Goal: Task Accomplishment & Management: Manage account settings

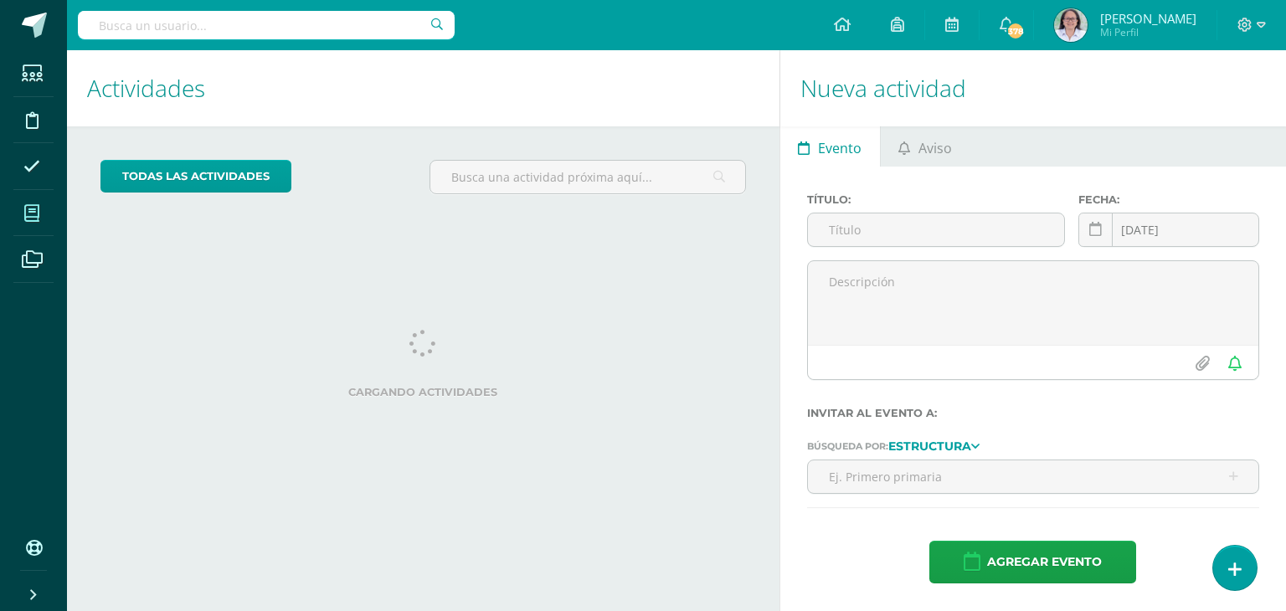
click at [44, 215] on span at bounding box center [32, 213] width 38 height 38
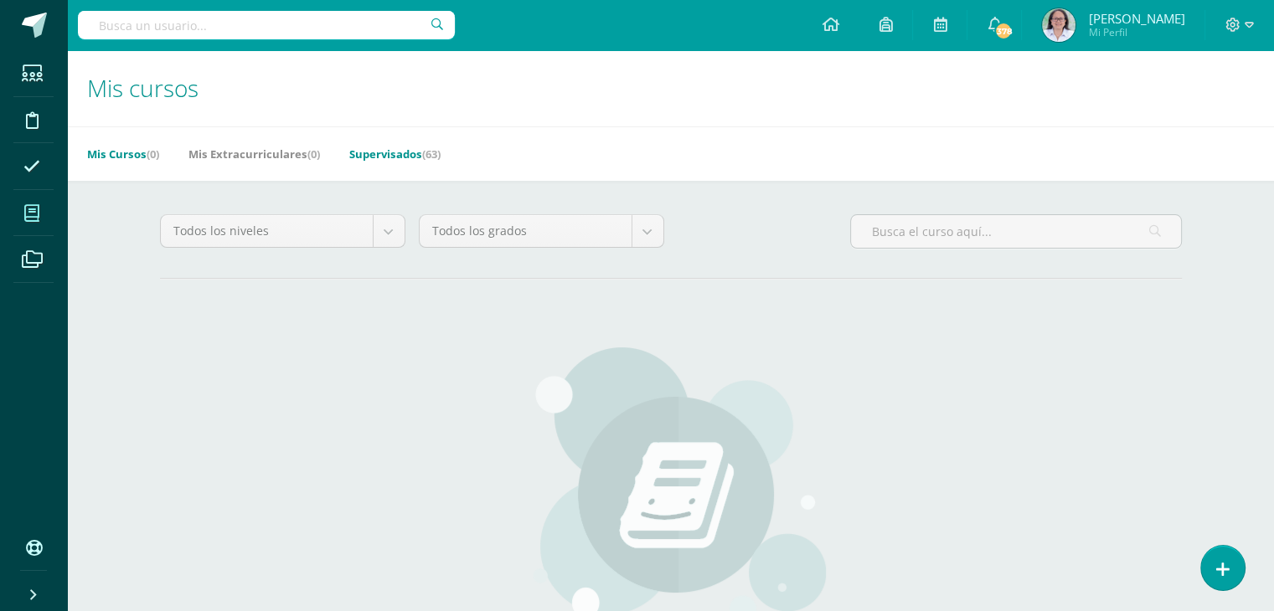
click at [399, 148] on link "Supervisados (63)" at bounding box center [394, 154] width 91 height 27
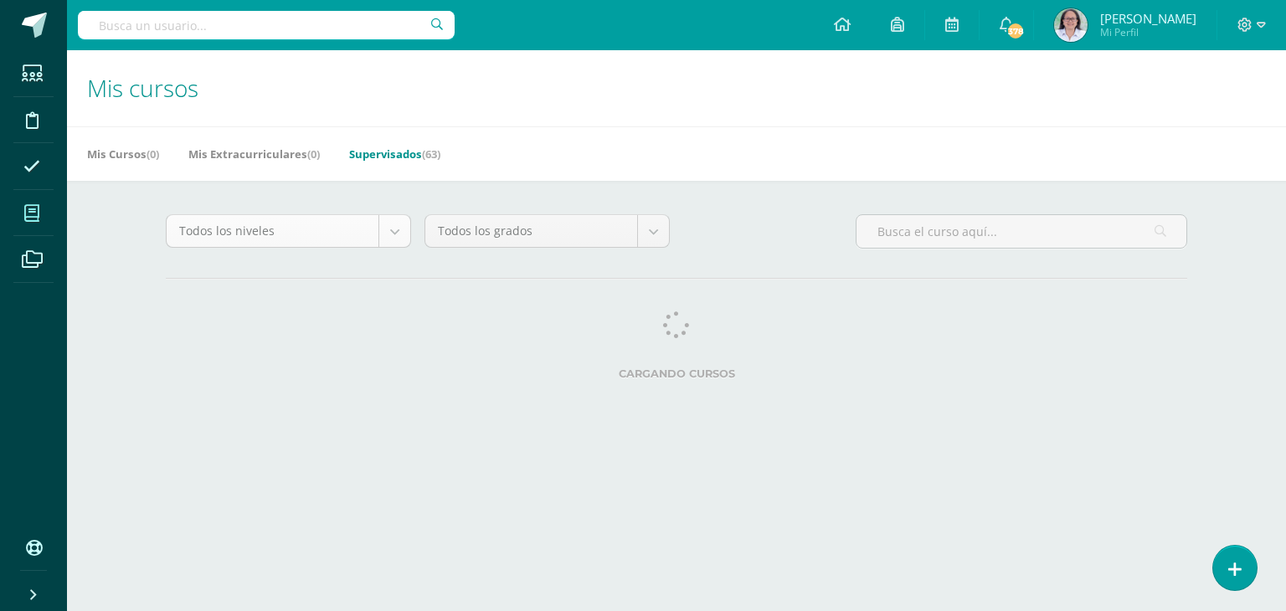
click at [395, 229] on body "Estudiantes Disciplina Asistencia Mis cursos Archivos Soporte Ayuda Reportar un…" at bounding box center [643, 210] width 1286 height 420
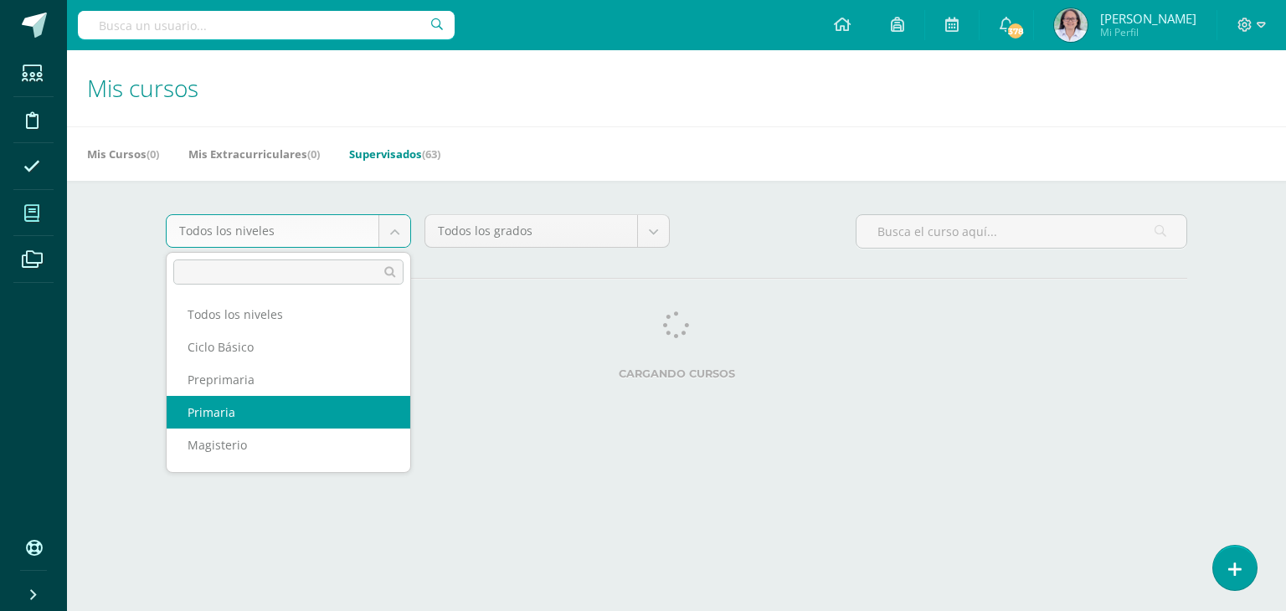
select select "6"
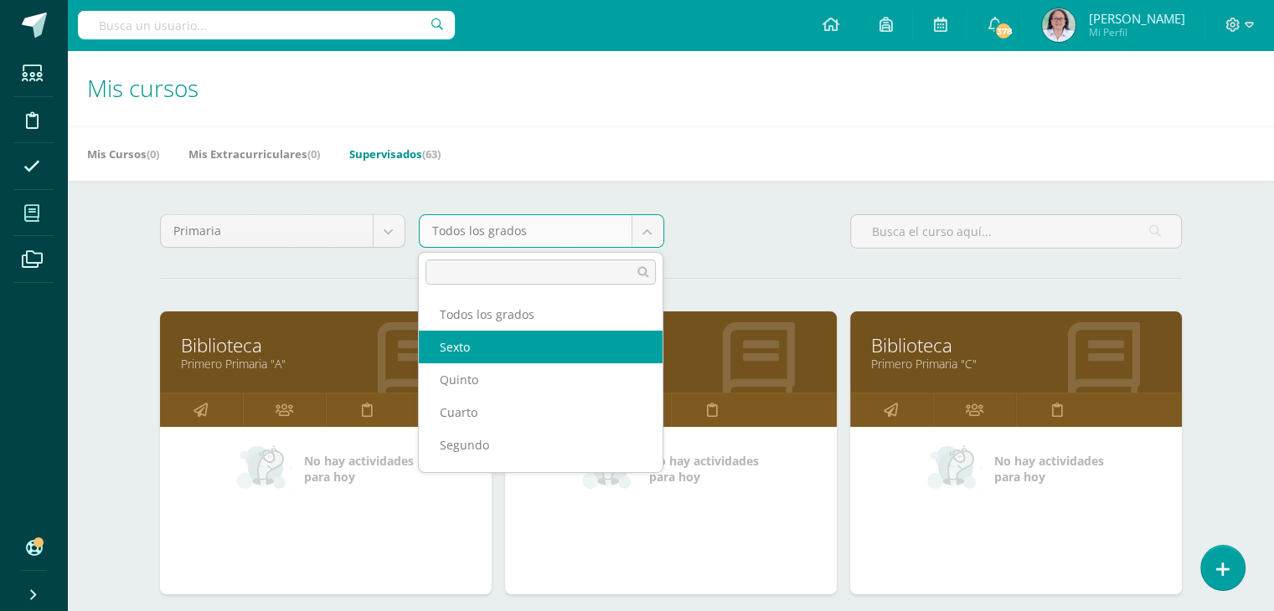
select select "17"
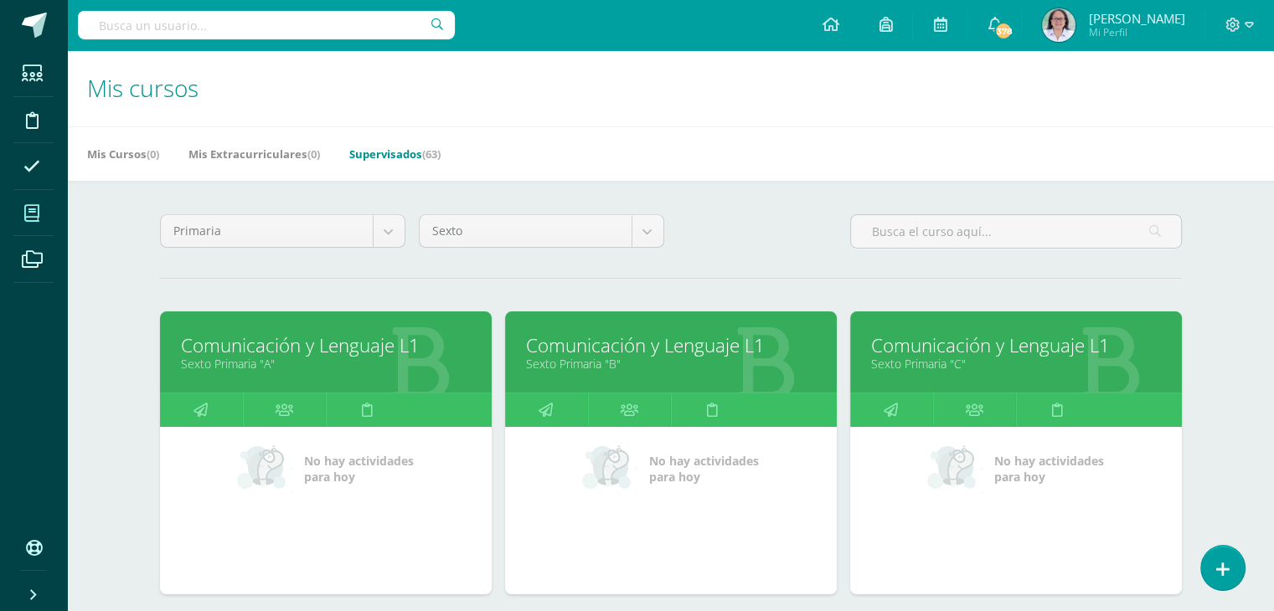
scroll to position [335, 0]
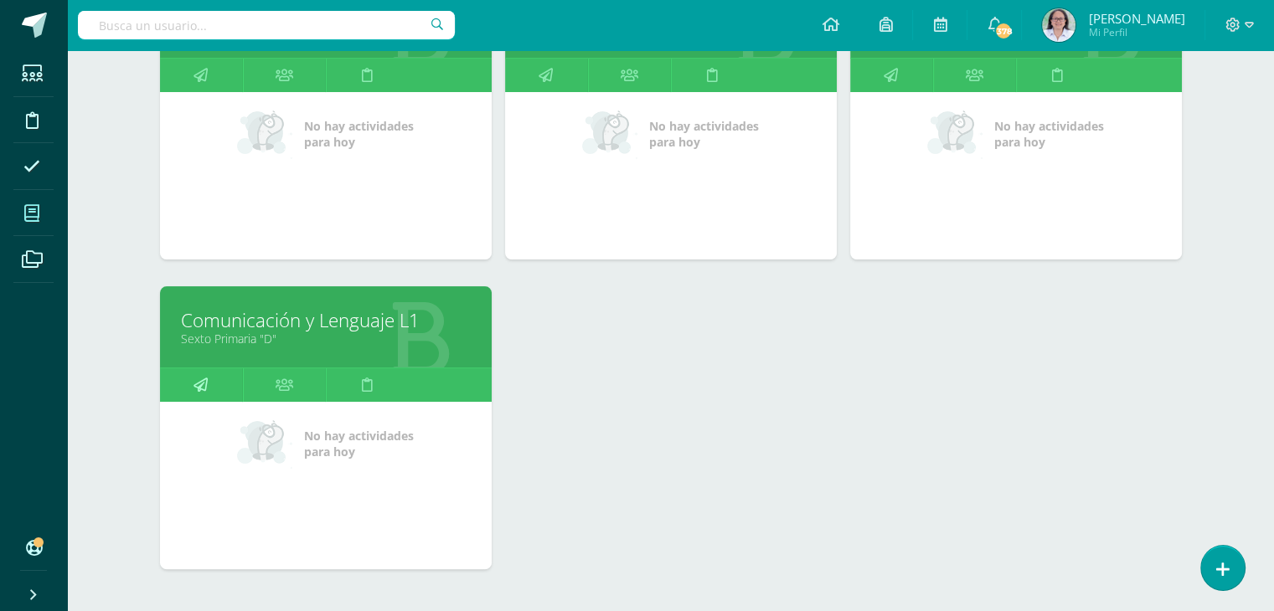
click at [197, 389] on icon at bounding box center [200, 384] width 14 height 33
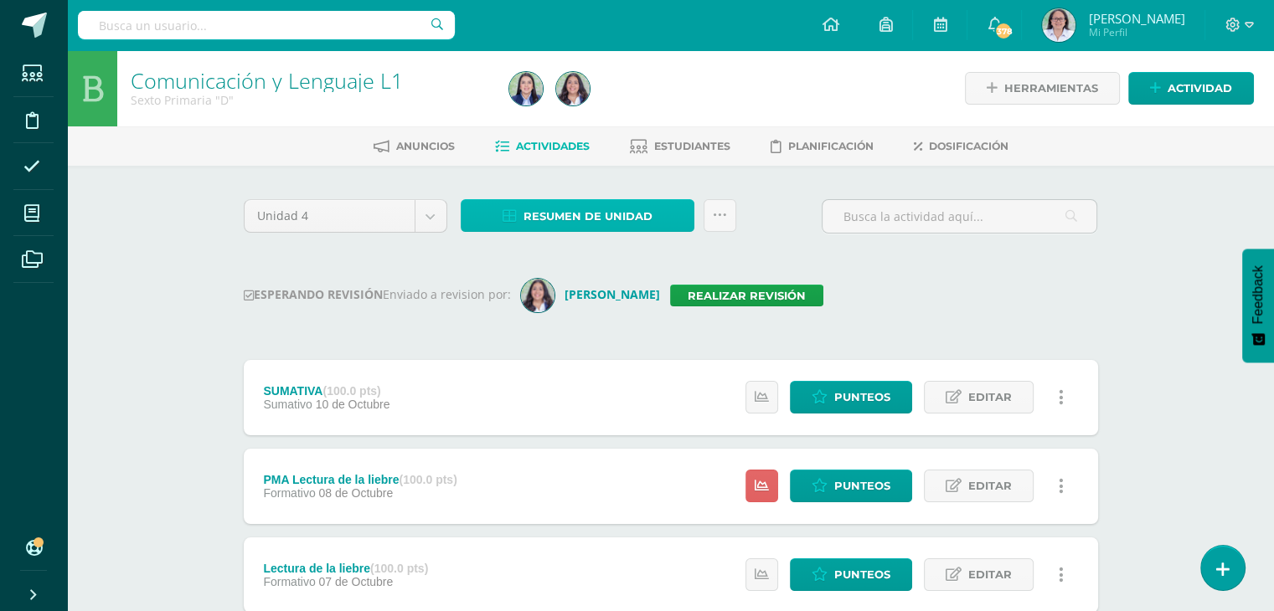
click at [574, 217] on span "Resumen de unidad" at bounding box center [587, 216] width 129 height 31
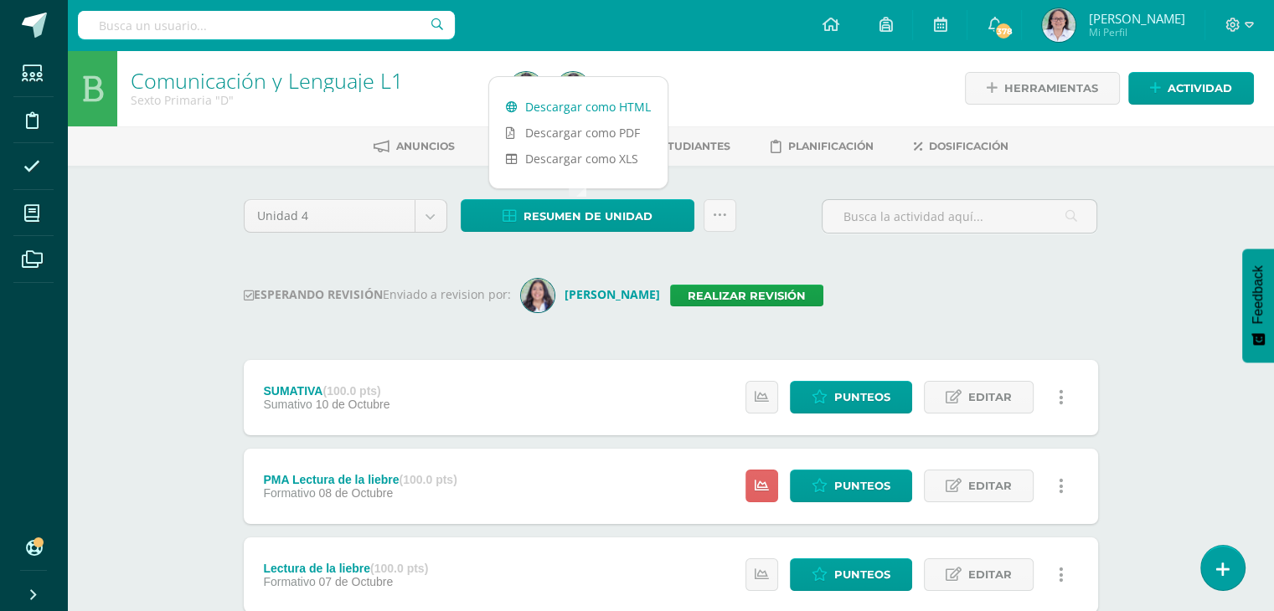
click at [596, 106] on link "Descargar como HTML" at bounding box center [578, 107] width 178 height 26
click at [1202, 85] on span "Actividad" at bounding box center [1199, 88] width 64 height 31
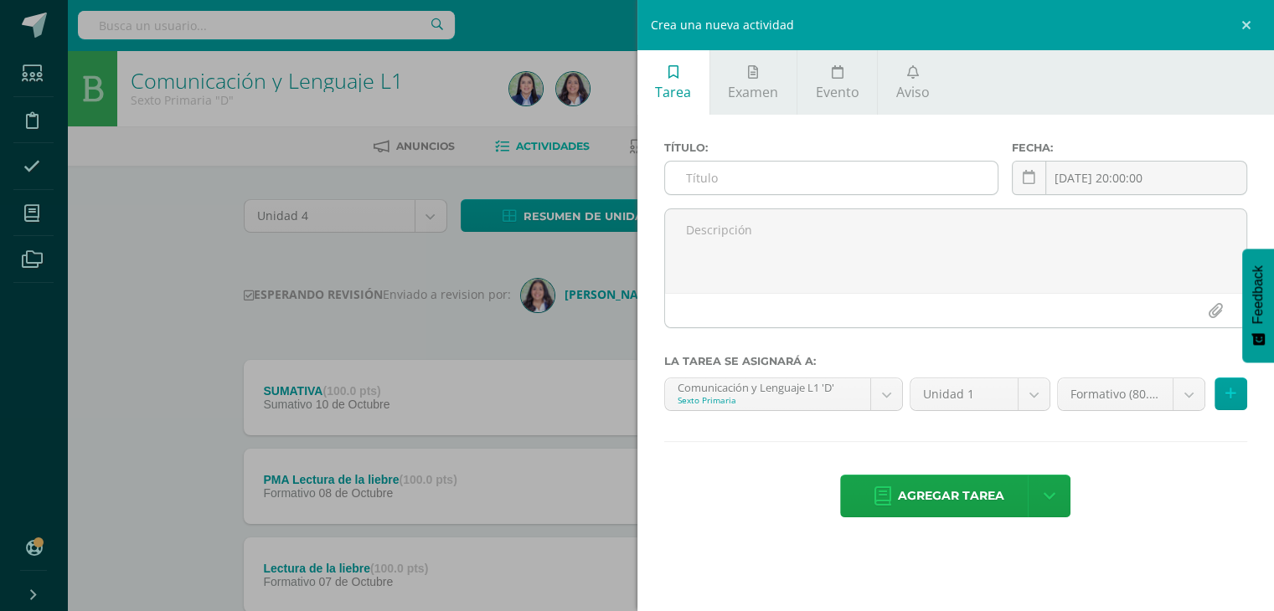
click at [698, 183] on input "text" at bounding box center [831, 178] width 333 height 33
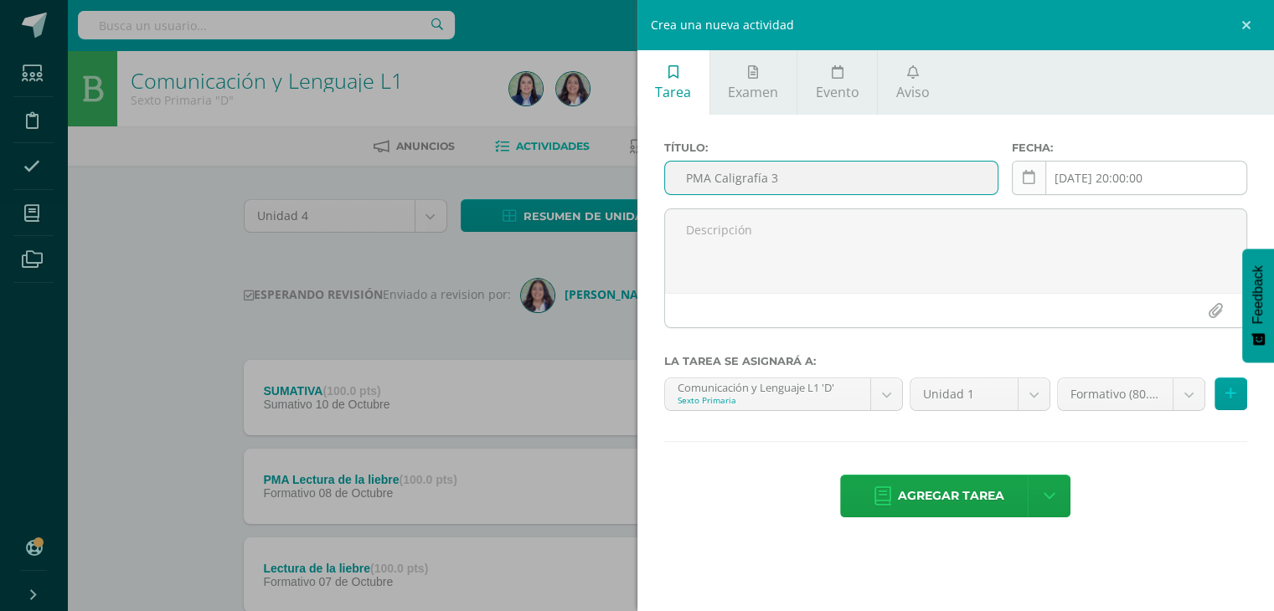
type input "PMA Caligrafía 3"
click at [1032, 178] on icon at bounding box center [1028, 178] width 13 height 14
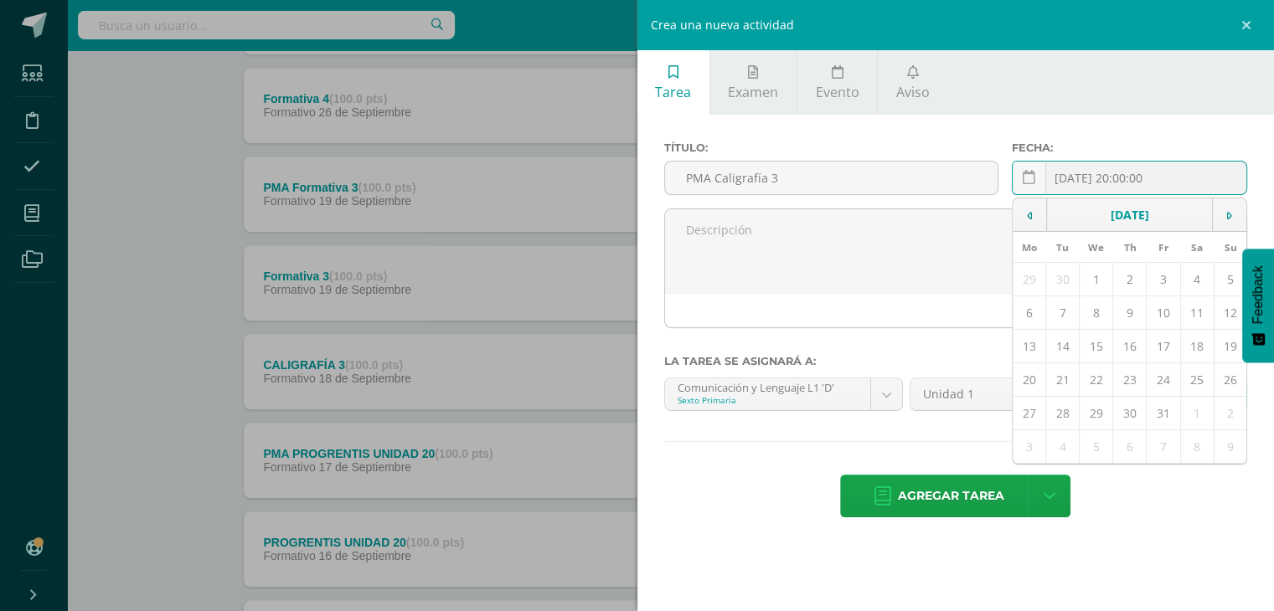
scroll to position [1005, 0]
click at [1026, 222] on td at bounding box center [1029, 214] width 34 height 33
click at [1165, 348] on td "19" at bounding box center [1162, 346] width 33 height 33
type input "[DATE]"
click at [1035, 394] on body "Estudiantes Disciplina Asistencia Mis cursos Archivos Soporte Ayuda Reportar un…" at bounding box center [637, 591] width 1274 height 3193
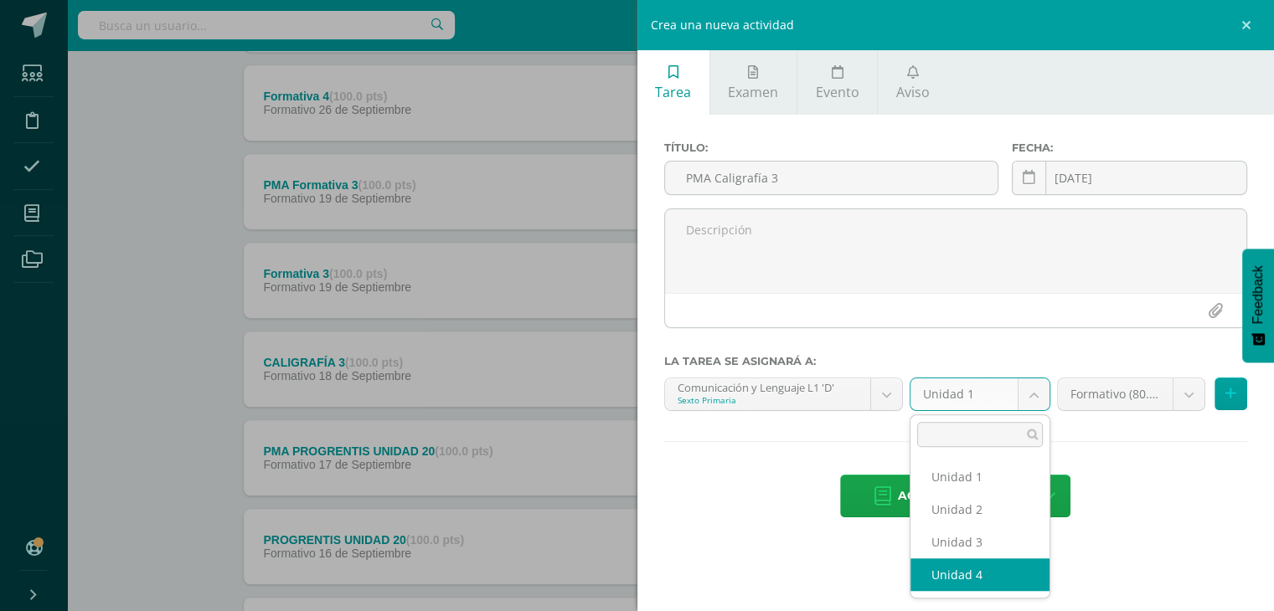
select select "241023"
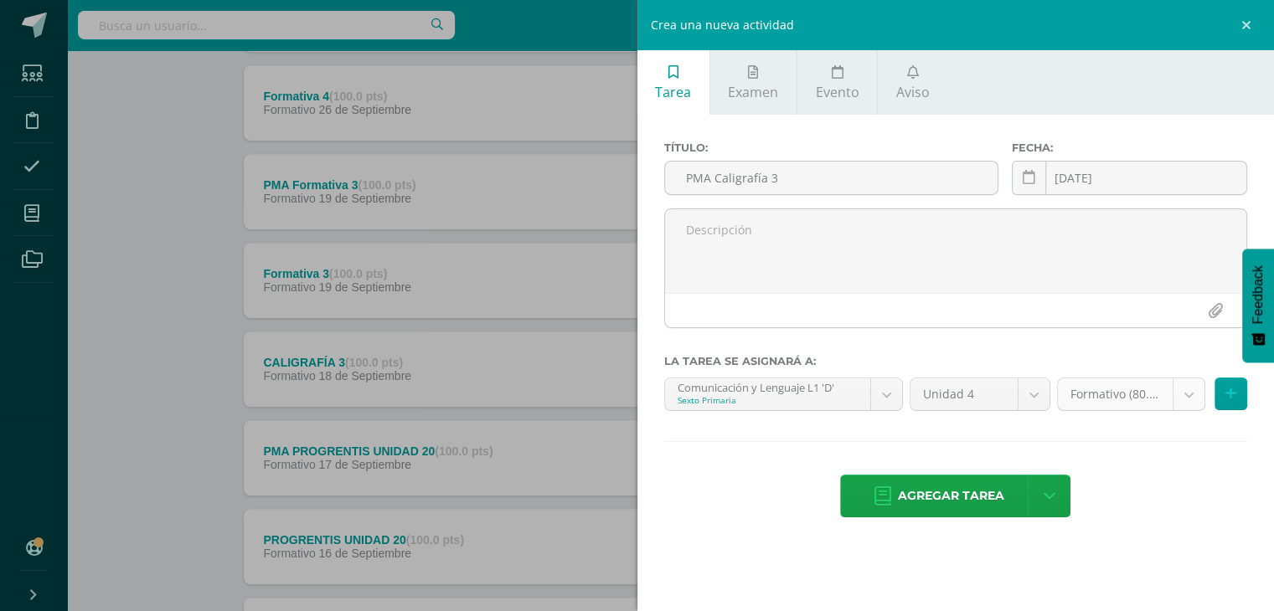
click at [1197, 399] on body "Estudiantes Disciplina Asistencia Mis cursos Archivos Soporte Ayuda Reportar un…" at bounding box center [637, 591] width 1274 height 3193
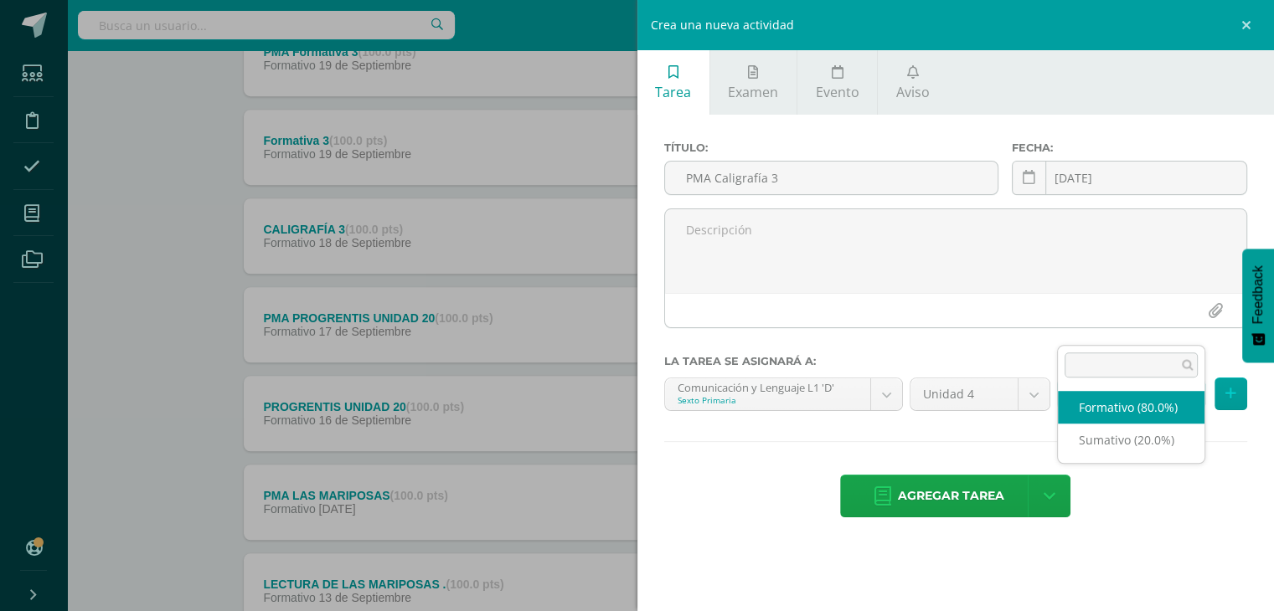
scroll to position [1172, 0]
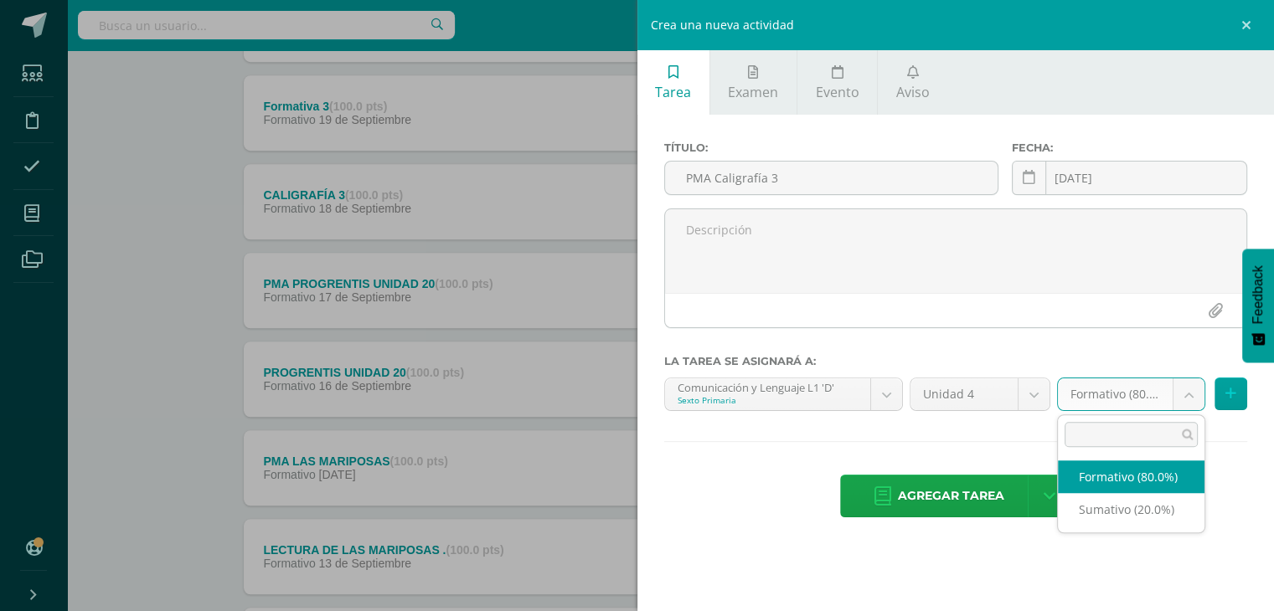
select select "241024"
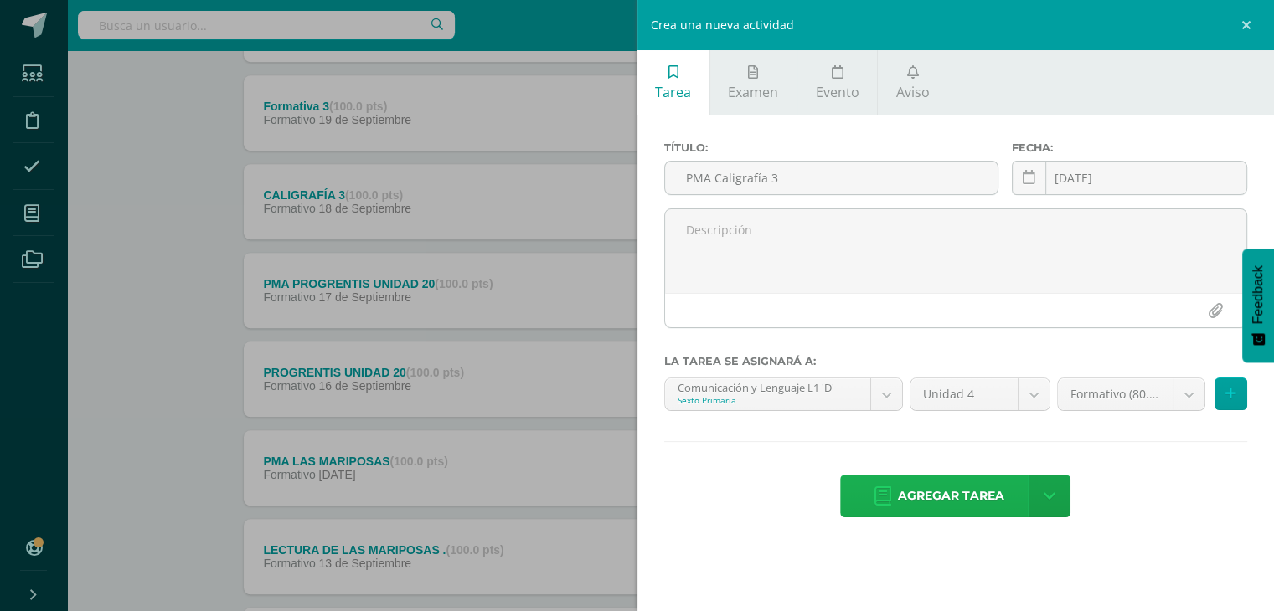
click at [955, 496] on span "Agregar tarea" at bounding box center [951, 496] width 106 height 41
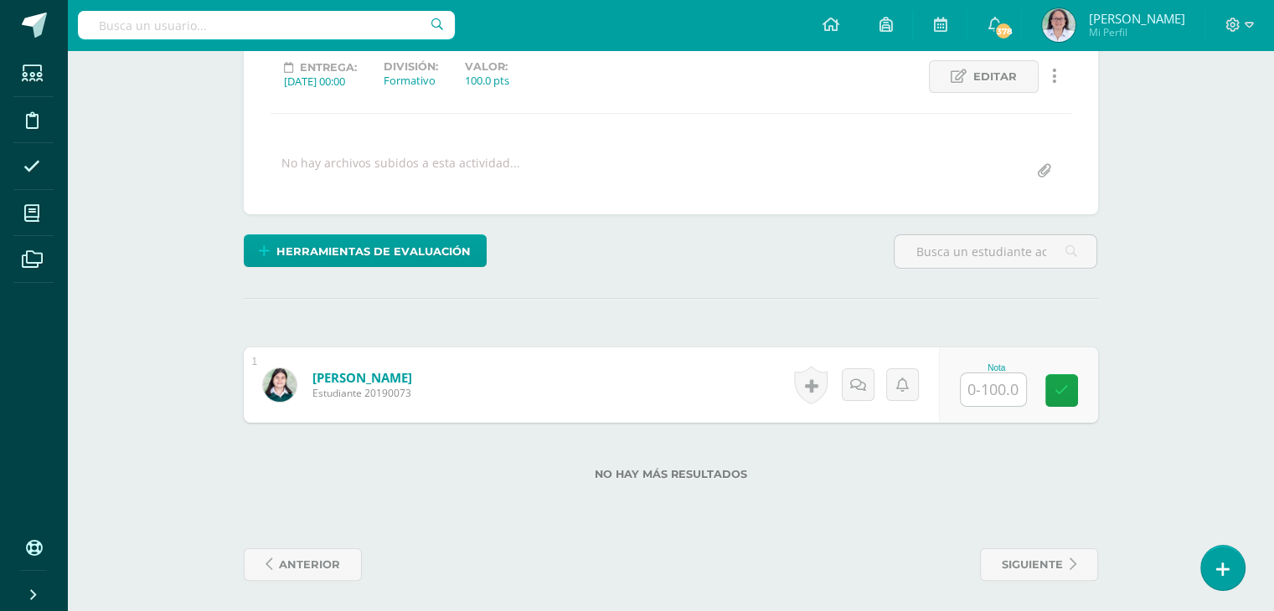
scroll to position [238, 0]
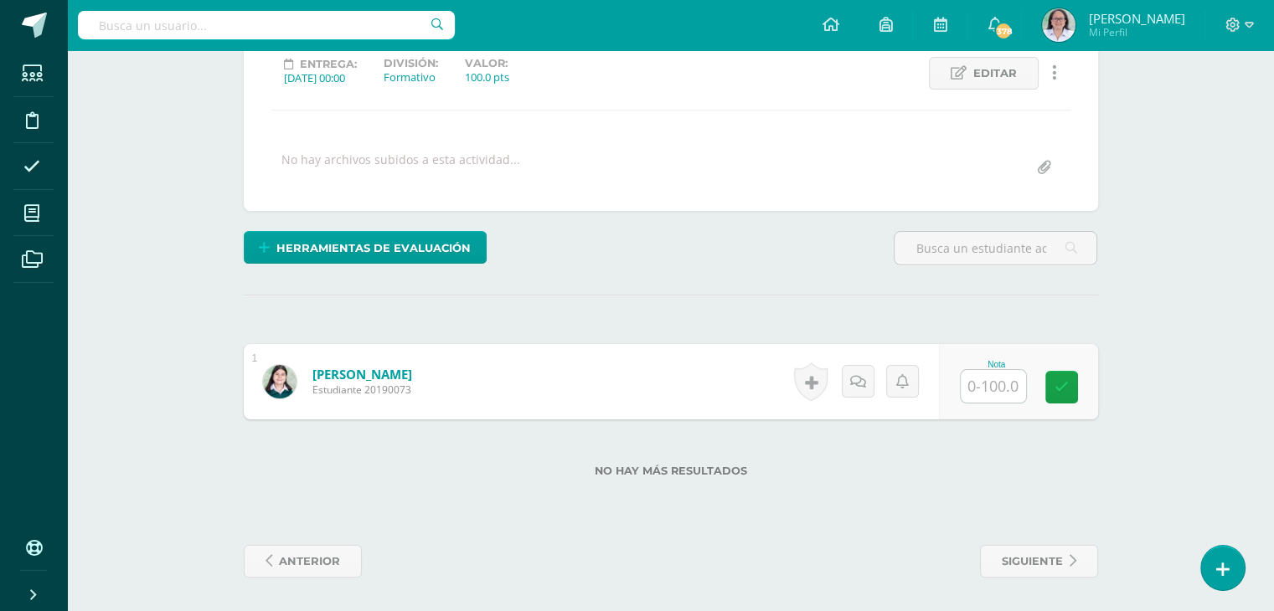
click at [998, 395] on input "text" at bounding box center [992, 386] width 65 height 33
type input "60"
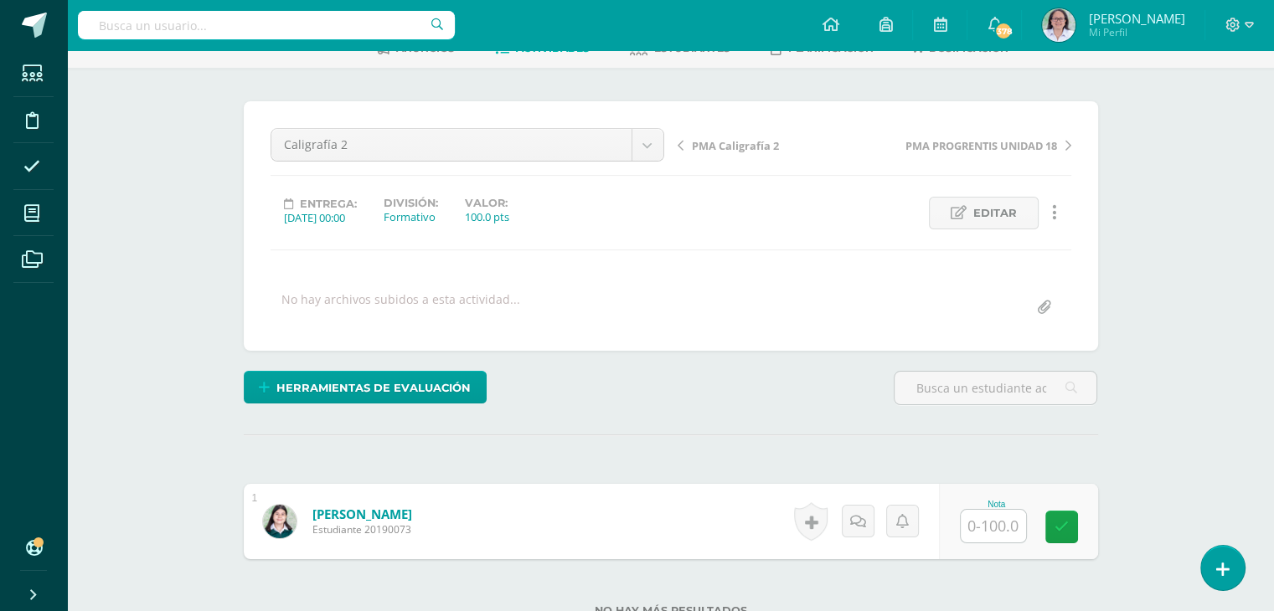
scroll to position [238, 0]
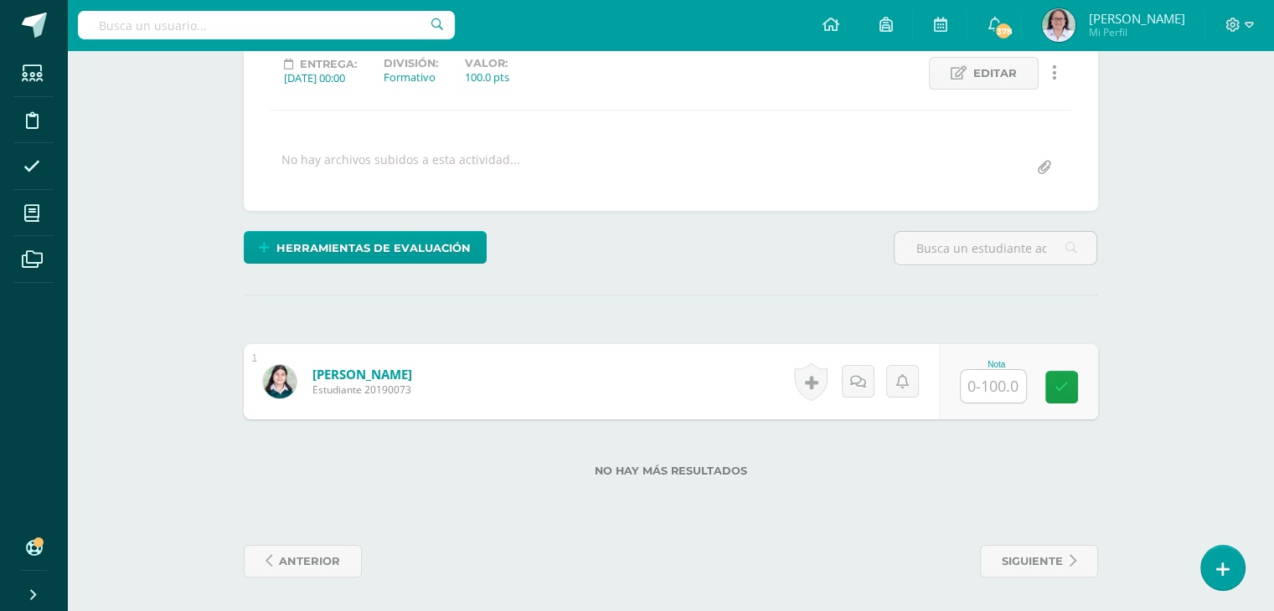
click at [995, 383] on input "text" at bounding box center [992, 386] width 65 height 33
type input "89"
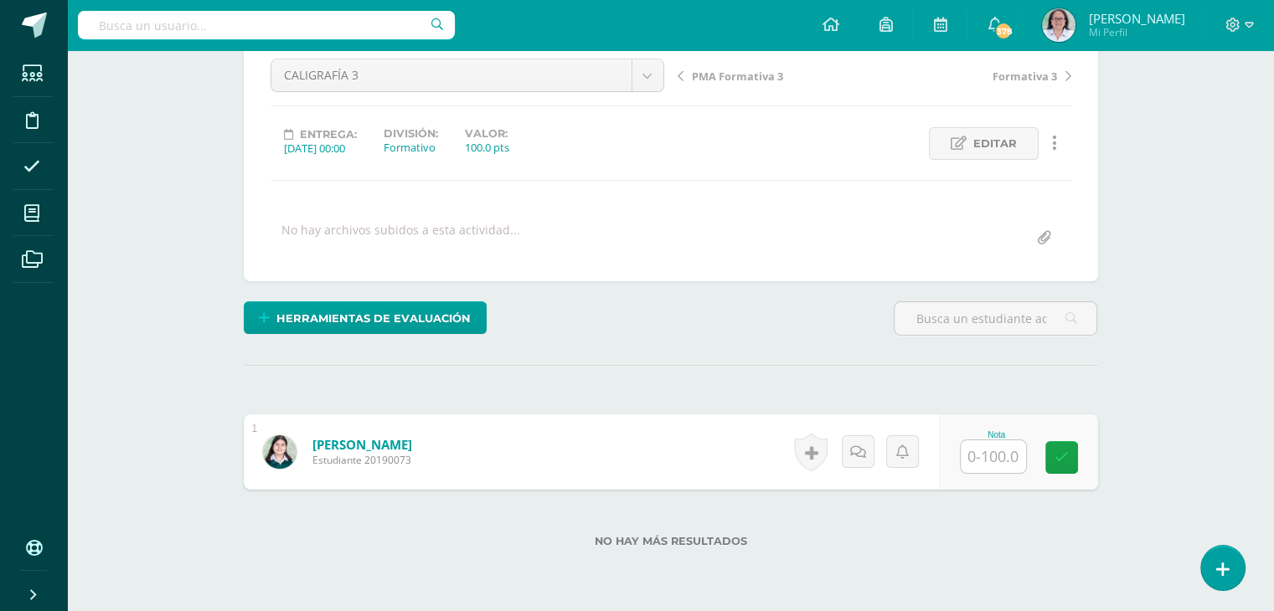
scroll to position [167, 0]
click at [1009, 460] on input "text" at bounding box center [992, 456] width 65 height 33
type input "92"
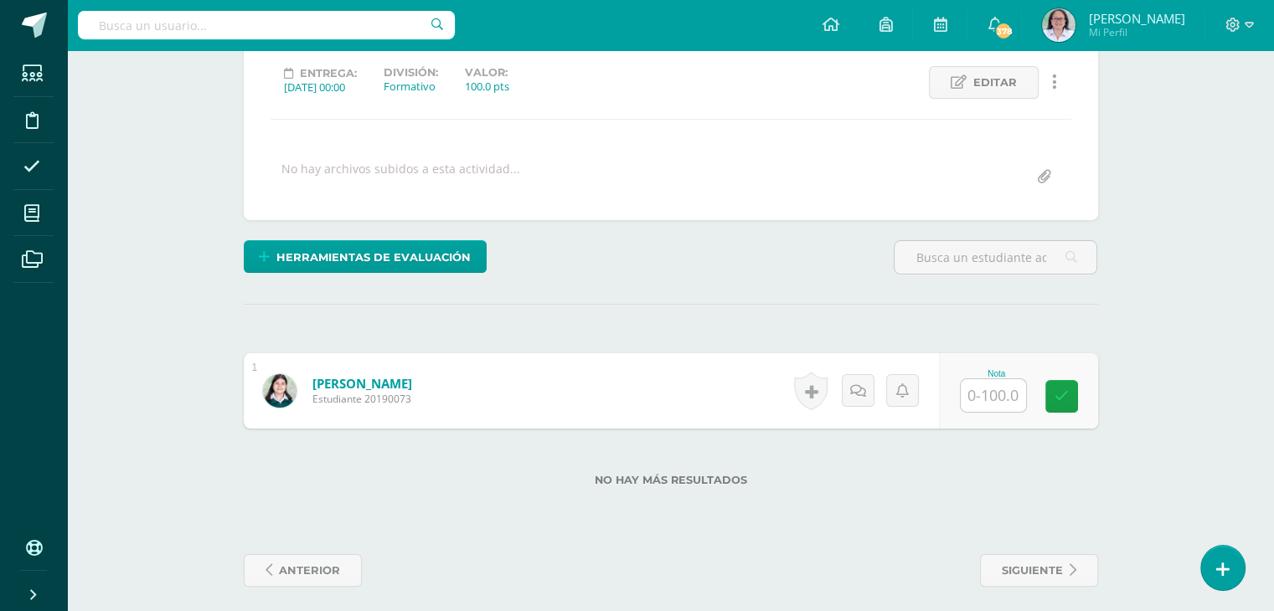
scroll to position [238, 0]
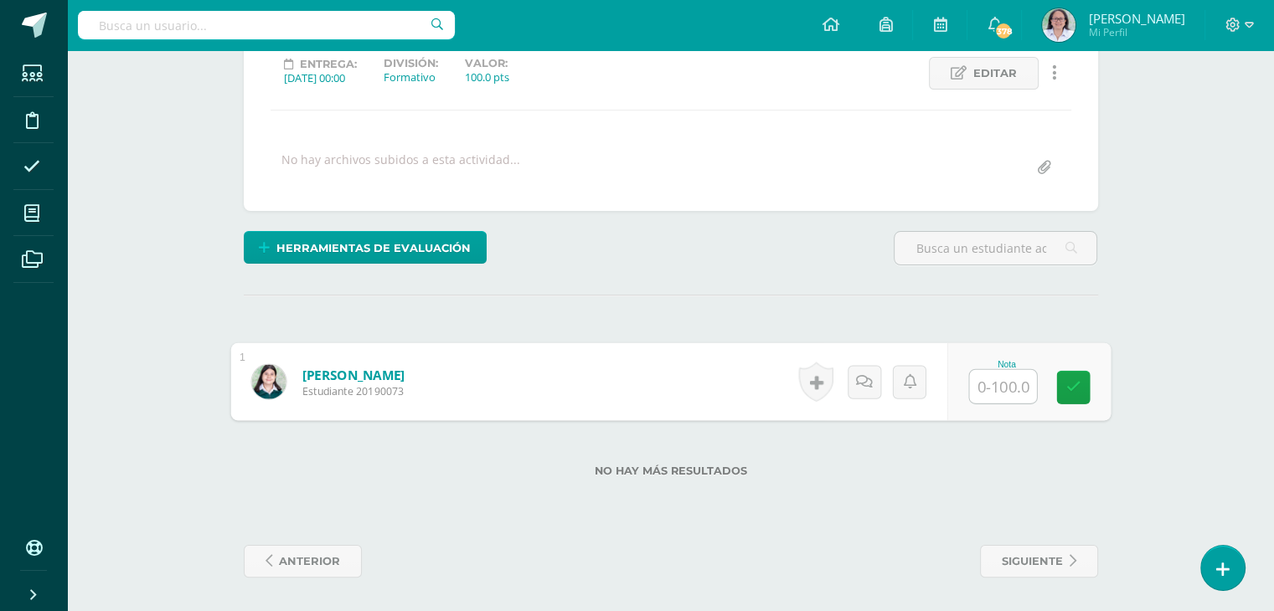
click at [998, 392] on input "text" at bounding box center [1002, 386] width 67 height 33
type input "78"
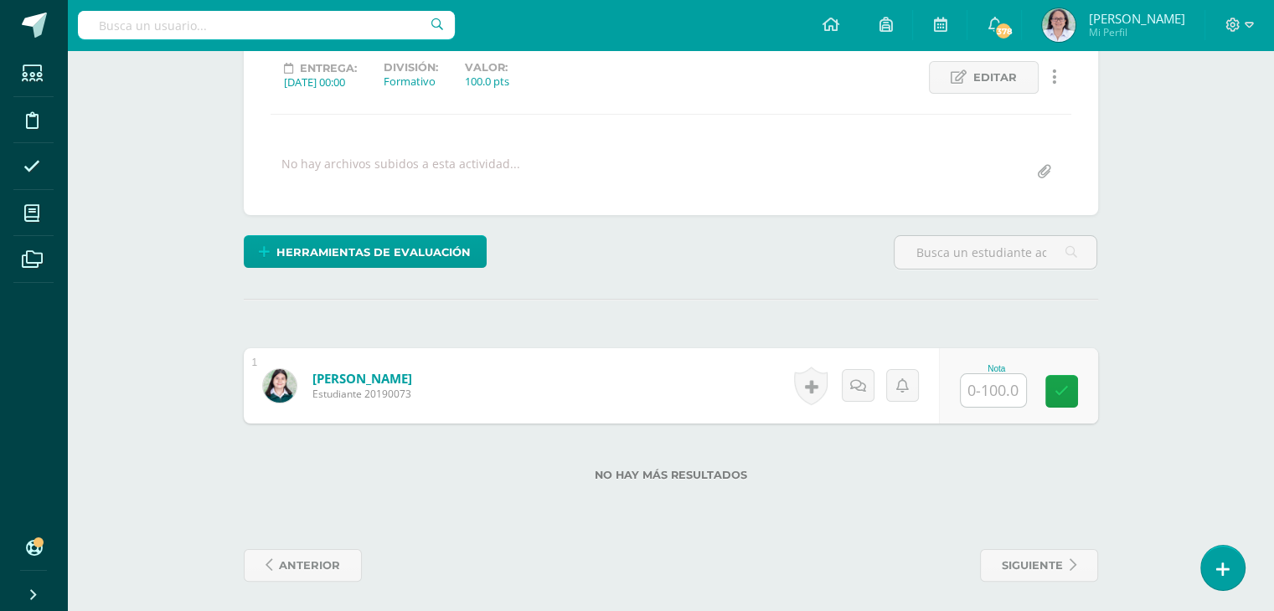
scroll to position [238, 0]
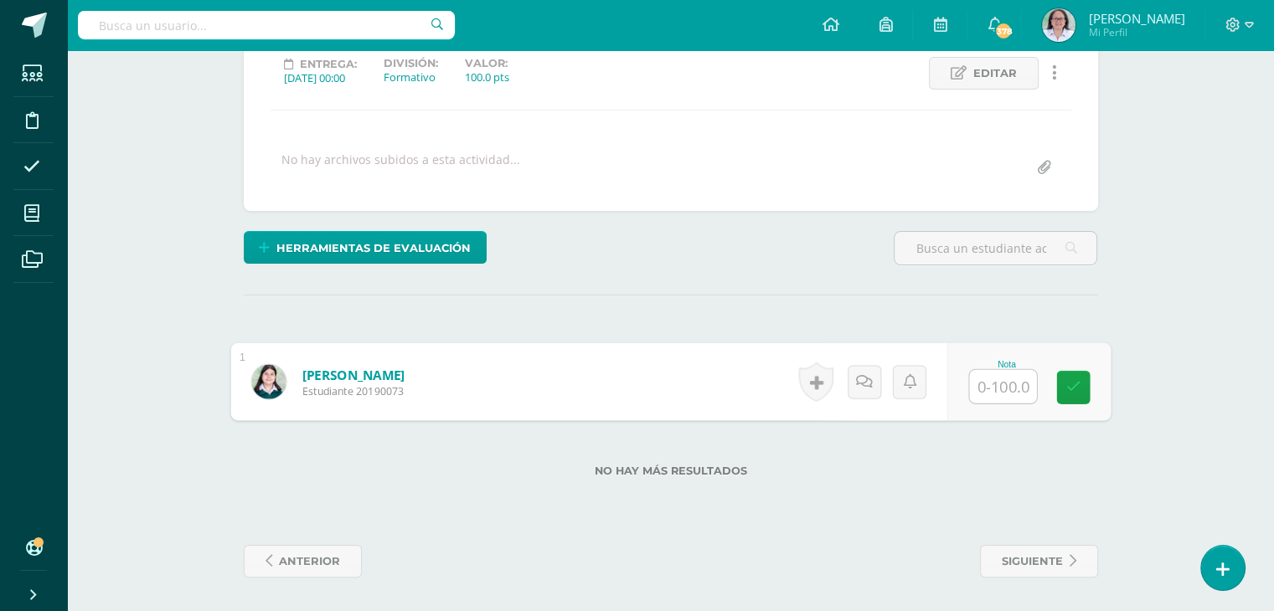
click at [983, 373] on input "text" at bounding box center [1002, 386] width 67 height 33
type input "76"
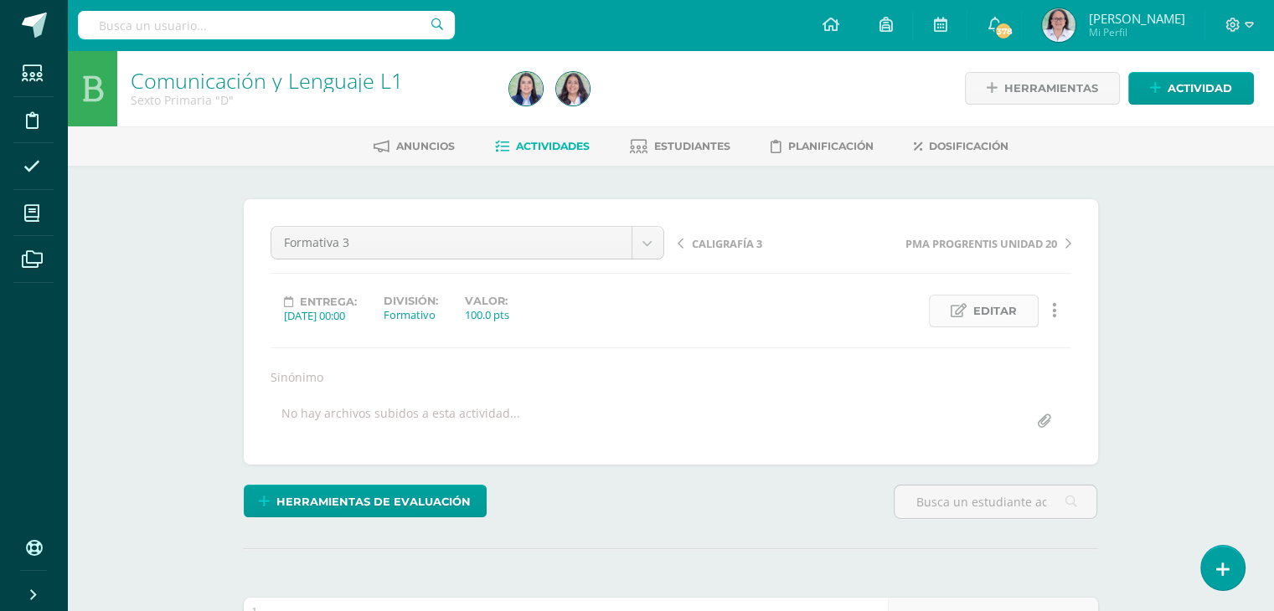
click at [1008, 308] on span "Editar" at bounding box center [995, 311] width 44 height 31
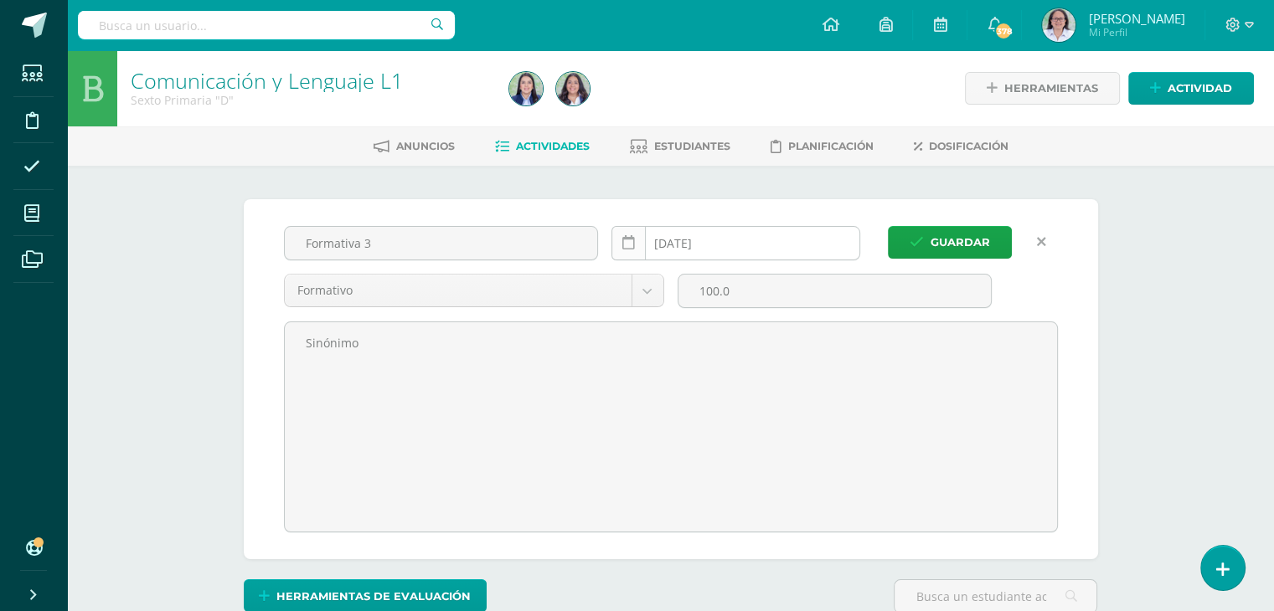
click at [622, 237] on icon at bounding box center [628, 243] width 13 height 14
click at [768, 407] on td "19" at bounding box center [771, 410] width 35 height 33
type input "[DATE]"
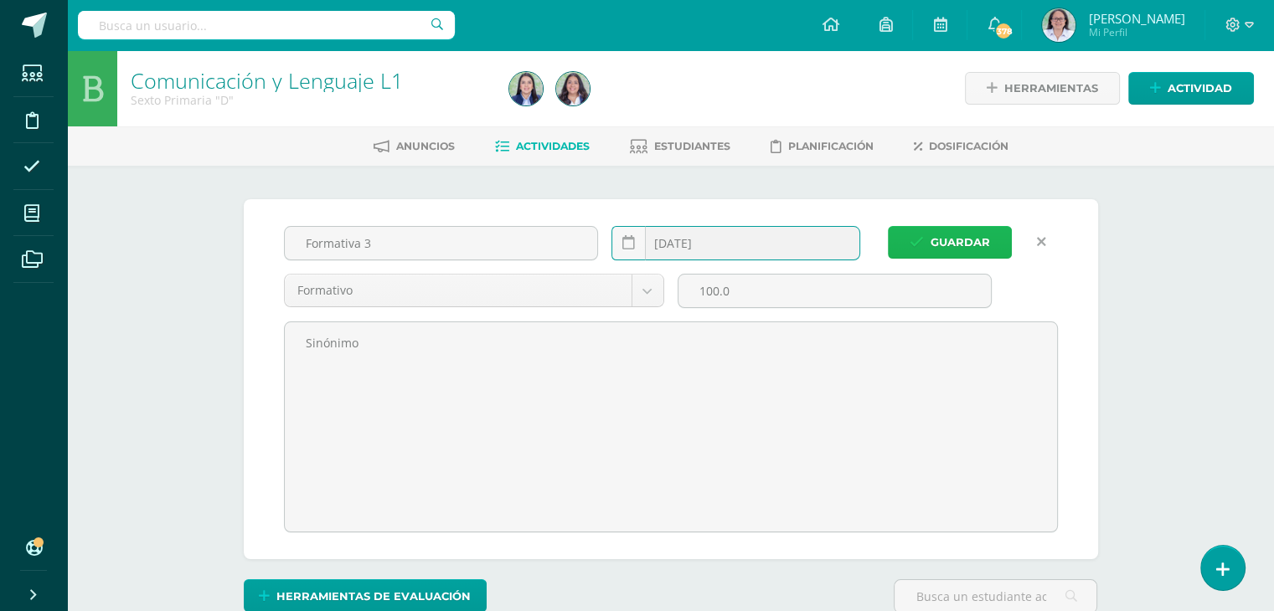
click at [970, 237] on span "Guardar" at bounding box center [959, 242] width 59 height 31
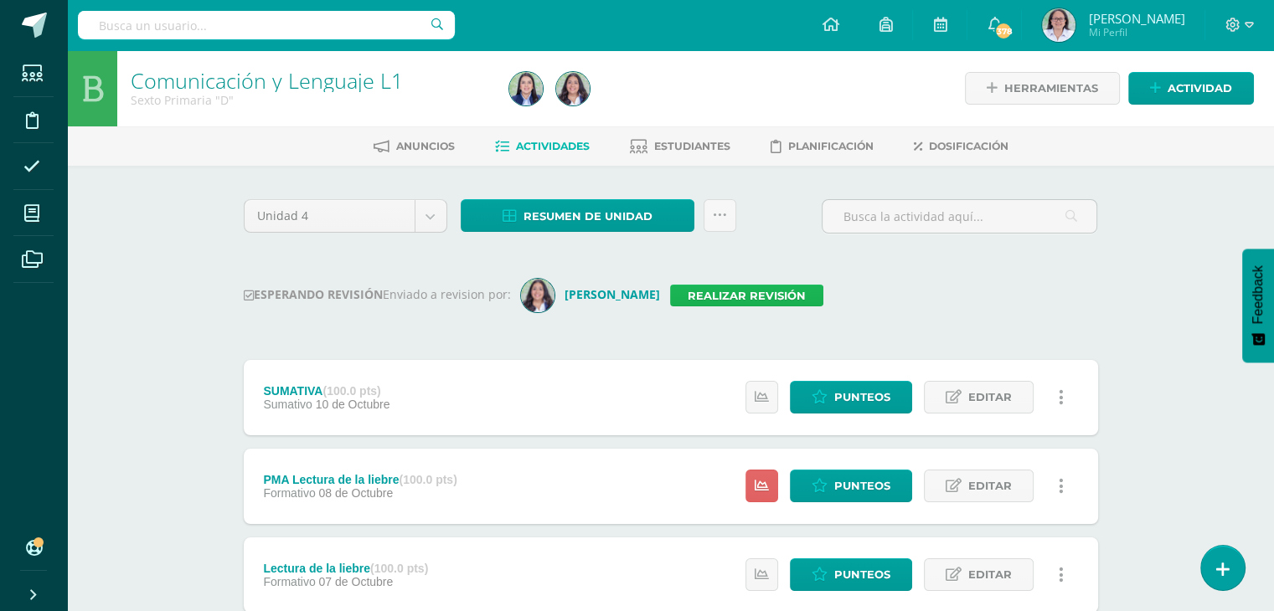
click at [760, 296] on link "Realizar revisión" at bounding box center [746, 296] width 153 height 22
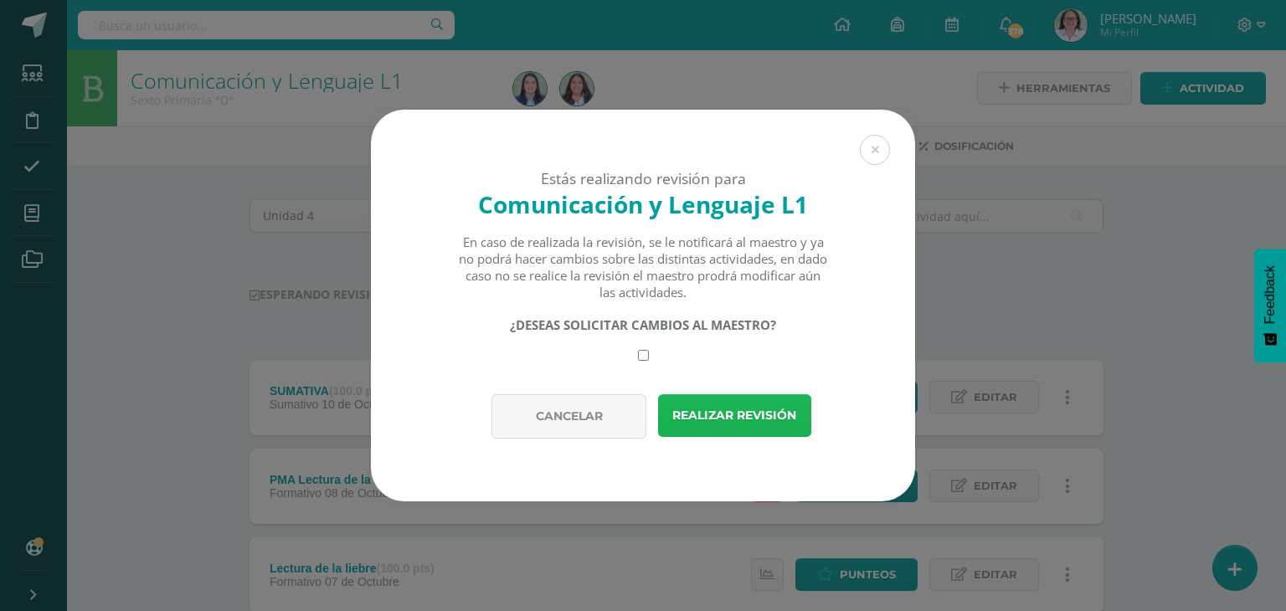
click at [724, 413] on button "Realizar revisión" at bounding box center [734, 415] width 153 height 43
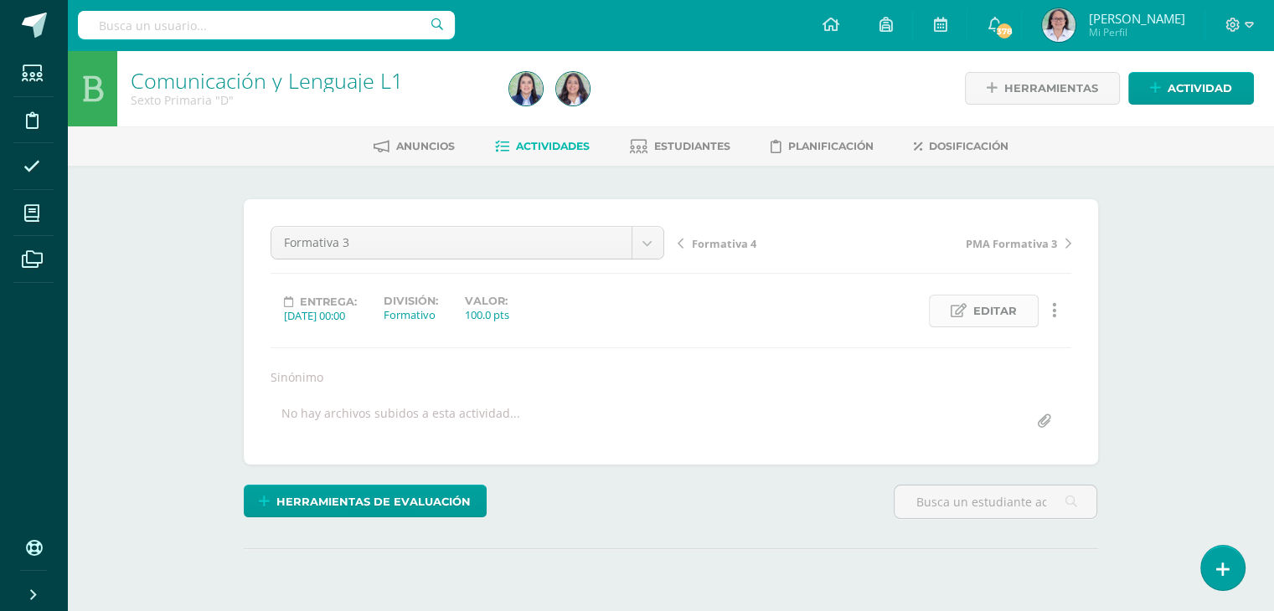
click at [991, 306] on span "Editar" at bounding box center [995, 311] width 44 height 31
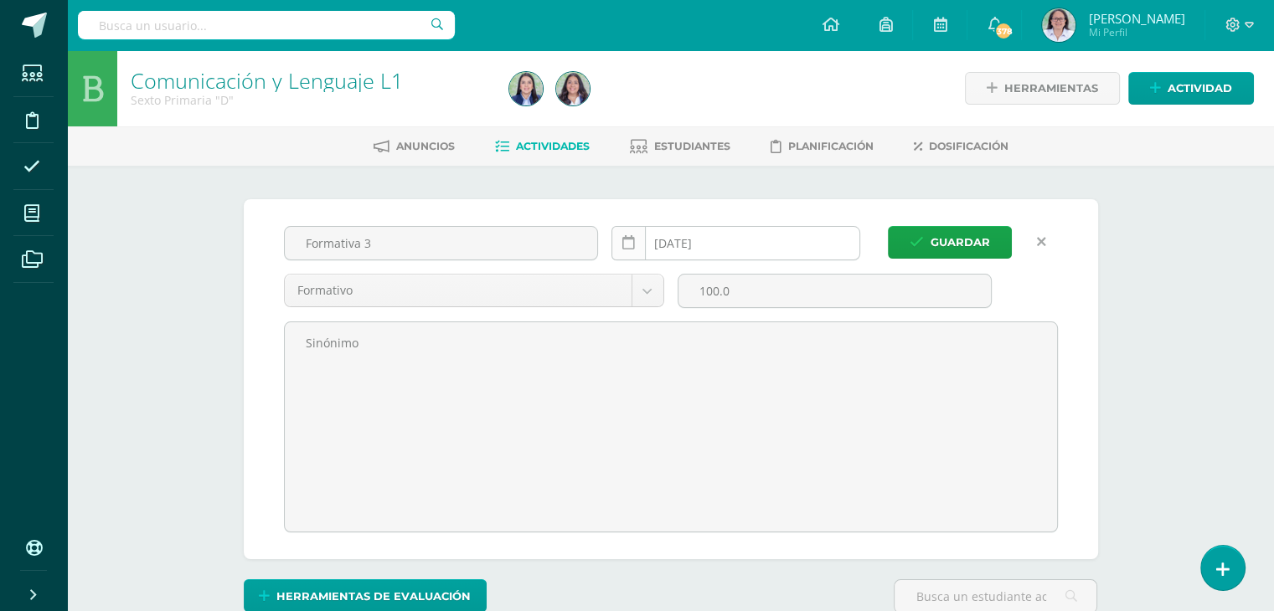
click at [625, 242] on icon at bounding box center [628, 243] width 13 height 14
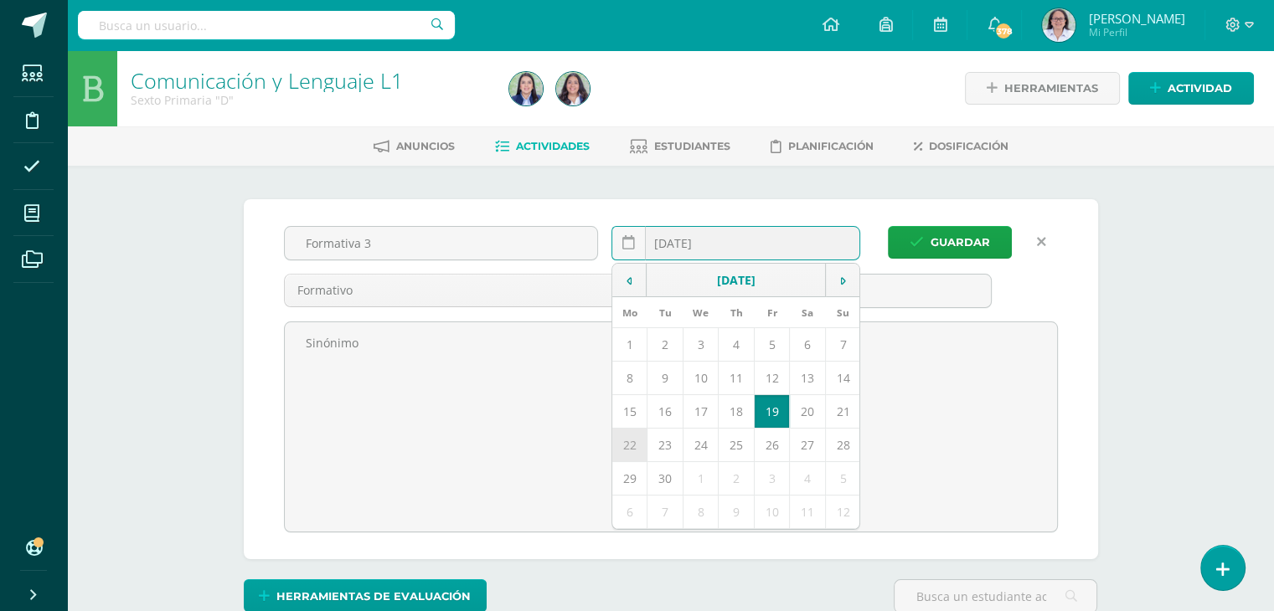
click at [631, 446] on td "22" at bounding box center [629, 444] width 35 height 33
type input "[DATE]"
click at [974, 237] on span "Guardar" at bounding box center [959, 242] width 59 height 31
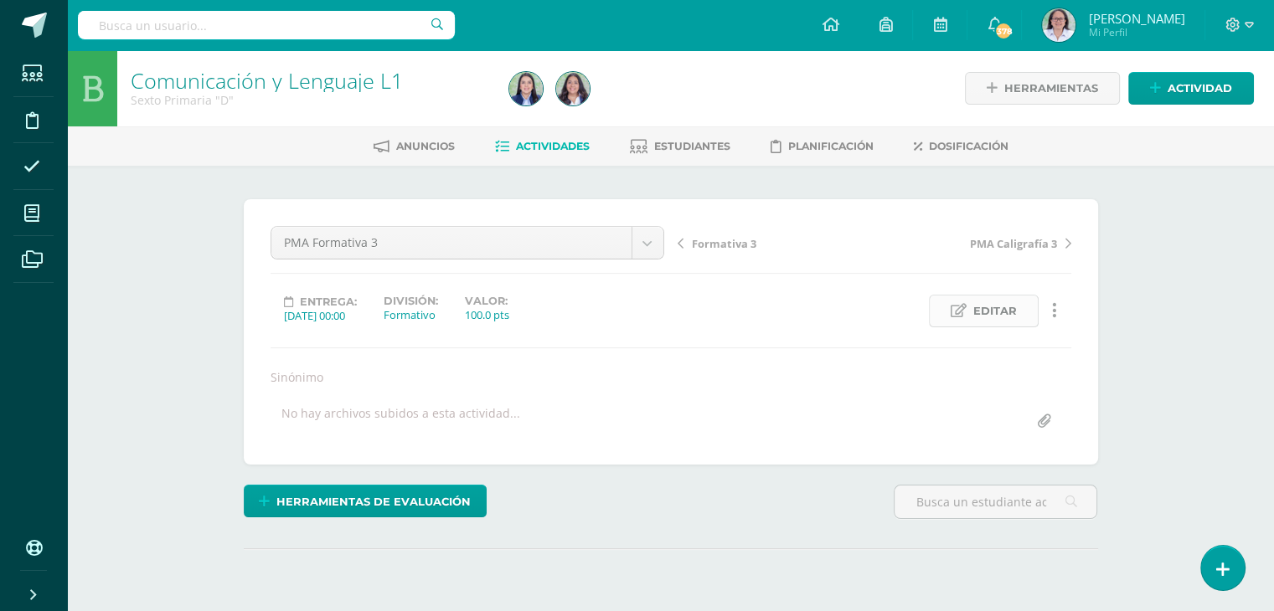
click at [998, 309] on span "Editar" at bounding box center [995, 311] width 44 height 31
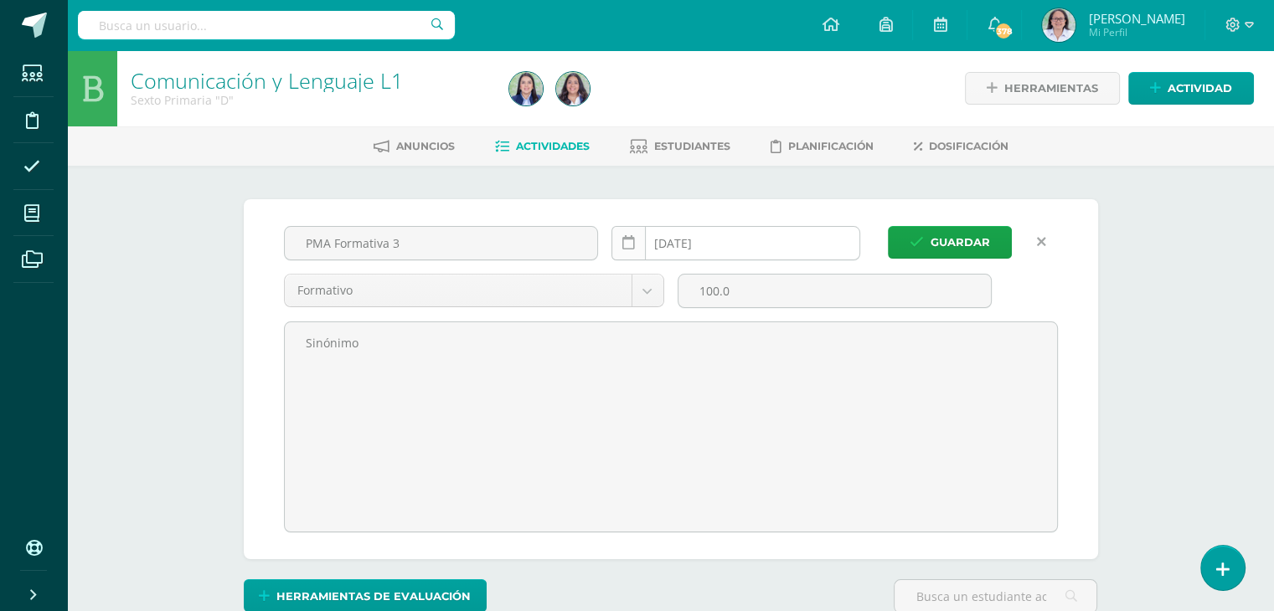
click at [636, 245] on link at bounding box center [628, 243] width 34 height 34
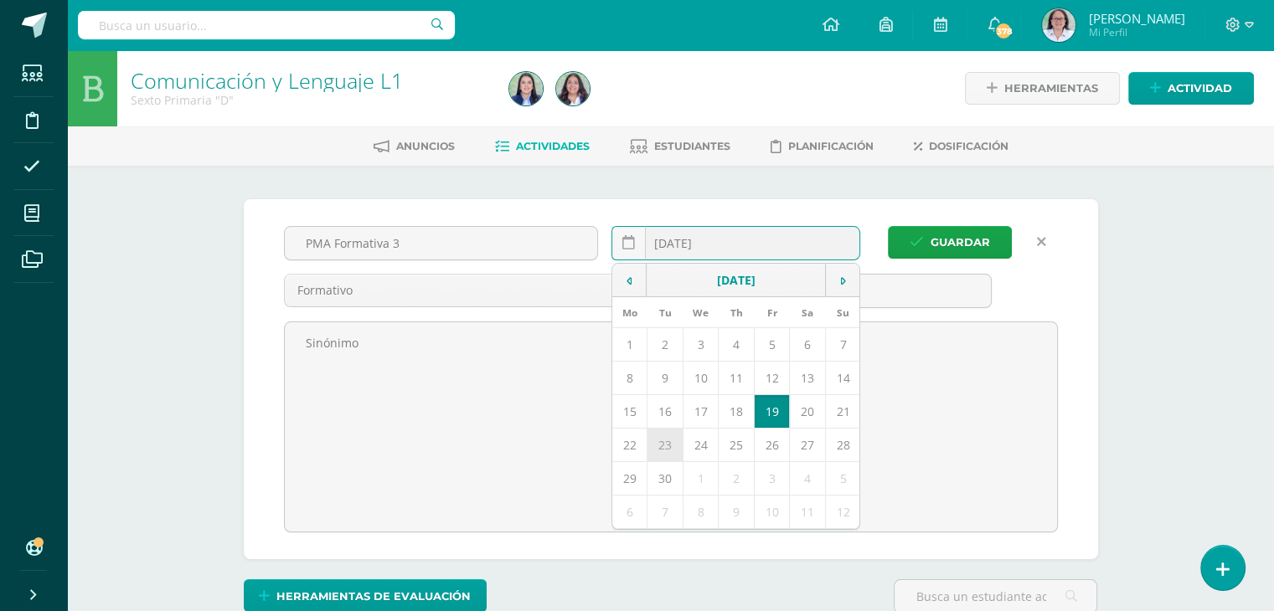
click at [671, 451] on td "23" at bounding box center [664, 444] width 35 height 33
type input "2025-09-23"
click at [955, 241] on span "Guardar" at bounding box center [959, 242] width 59 height 31
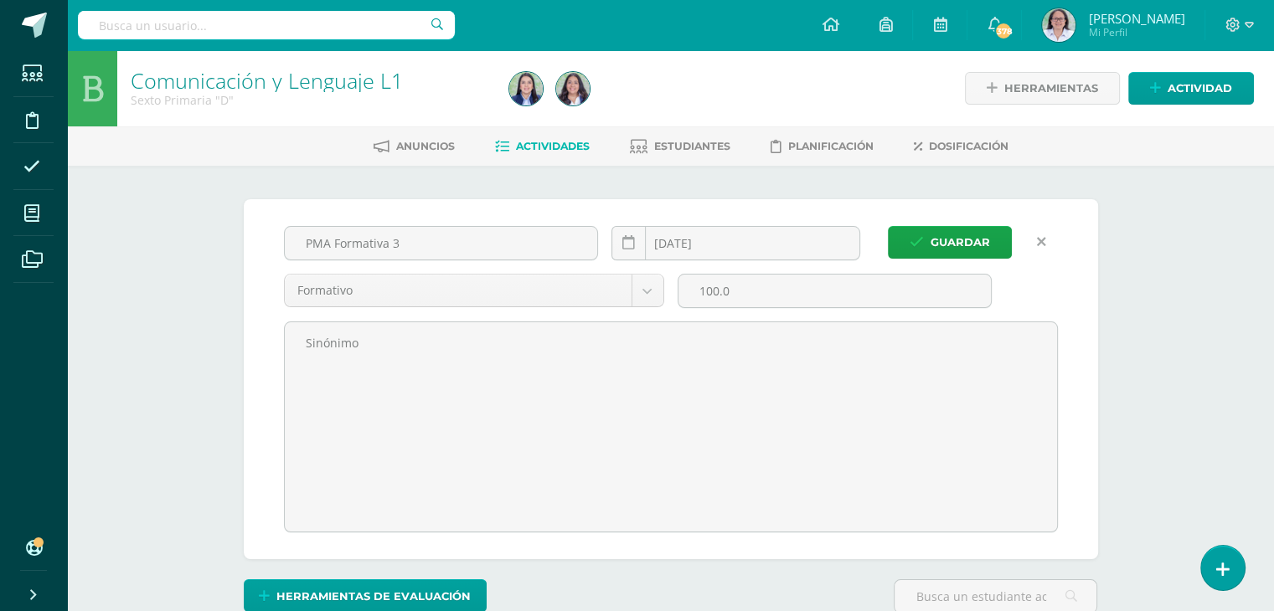
click at [1155, 286] on div "Comunicación y Lenguaje L1 Sexto Primaria "D" Herramientas Detalle de asistenci…" at bounding box center [670, 504] width 1207 height 909
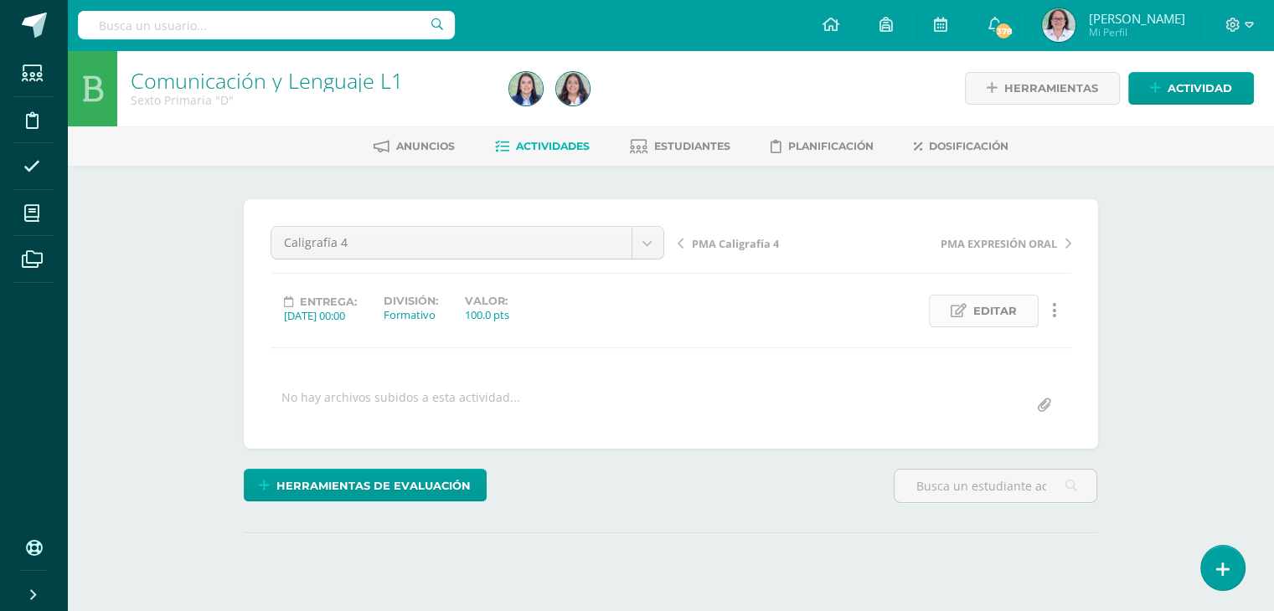
click at [999, 317] on span "Editar" at bounding box center [995, 311] width 44 height 31
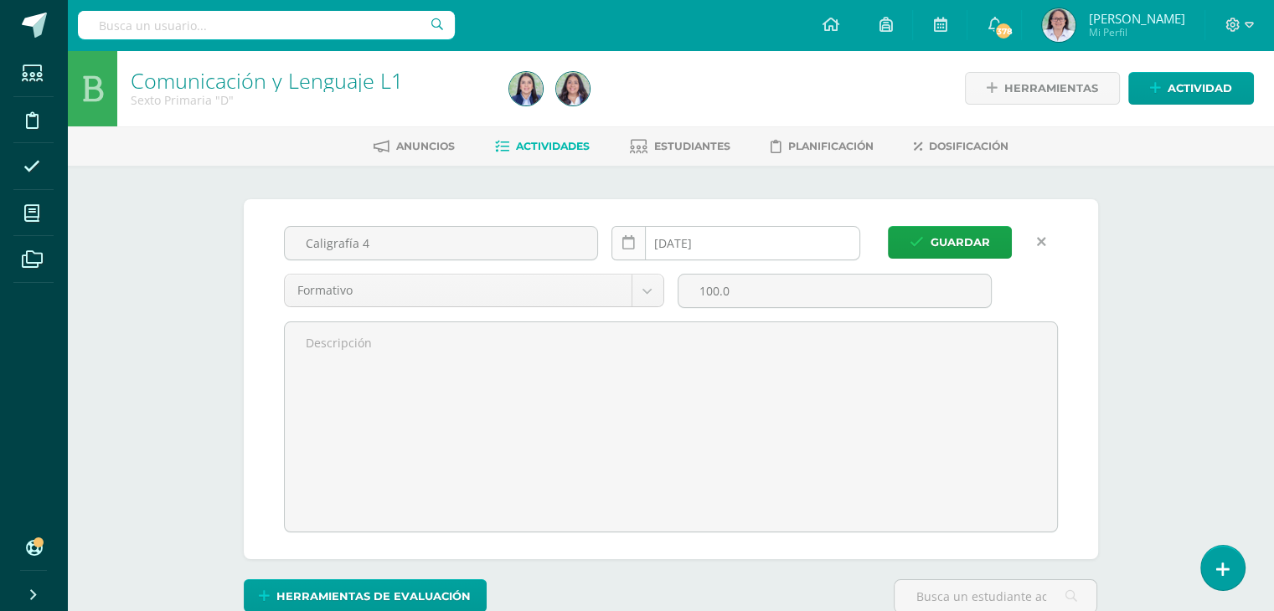
click at [621, 244] on link at bounding box center [628, 243] width 34 height 34
click at [632, 244] on icon at bounding box center [628, 243] width 13 height 14
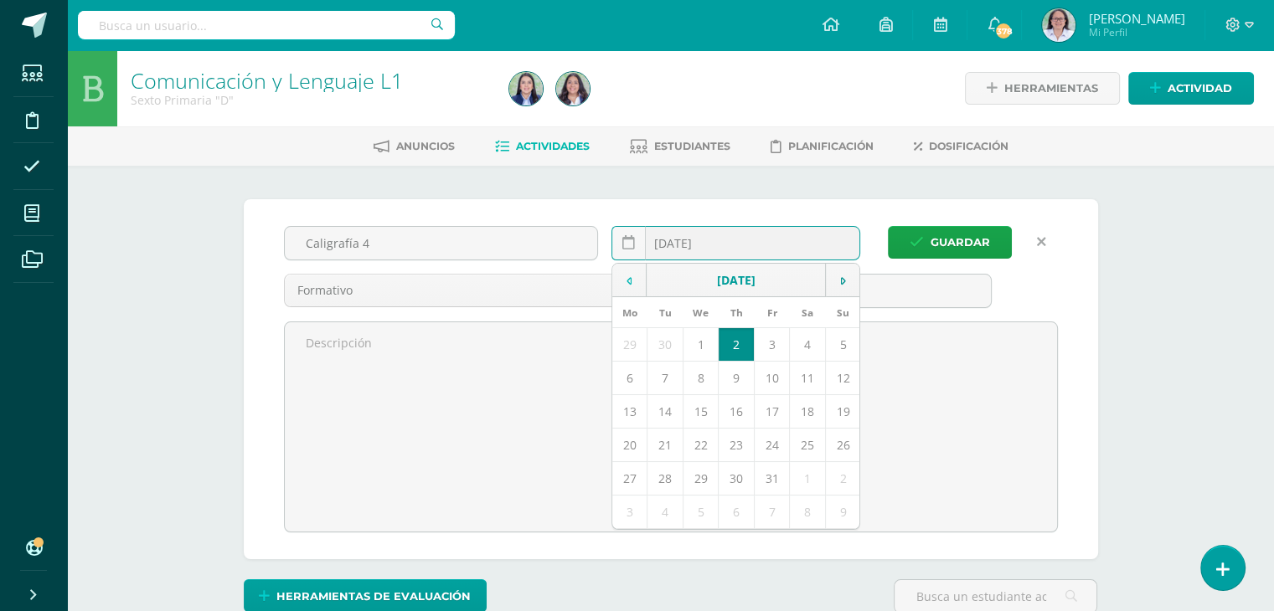
click at [623, 282] on td at bounding box center [629, 280] width 34 height 33
click at [633, 243] on icon at bounding box center [628, 243] width 13 height 14
click at [632, 276] on td at bounding box center [629, 280] width 34 height 33
click at [667, 475] on td "30" at bounding box center [664, 477] width 35 height 33
type input "2025-09-30"
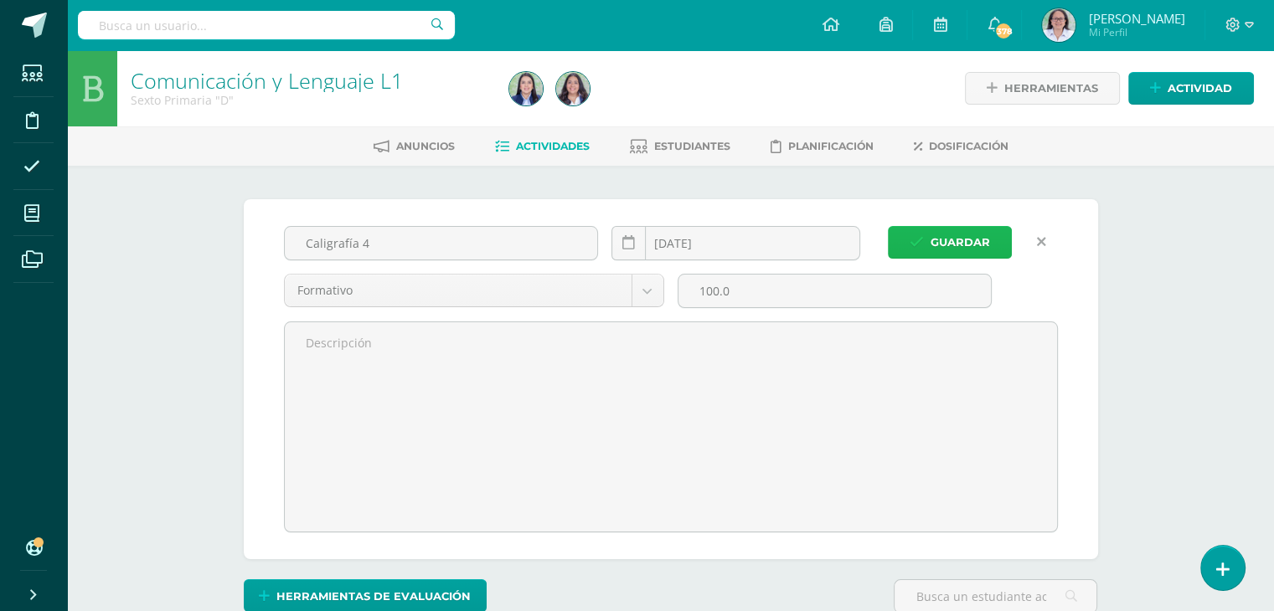
click at [969, 247] on span "Guardar" at bounding box center [959, 242] width 59 height 31
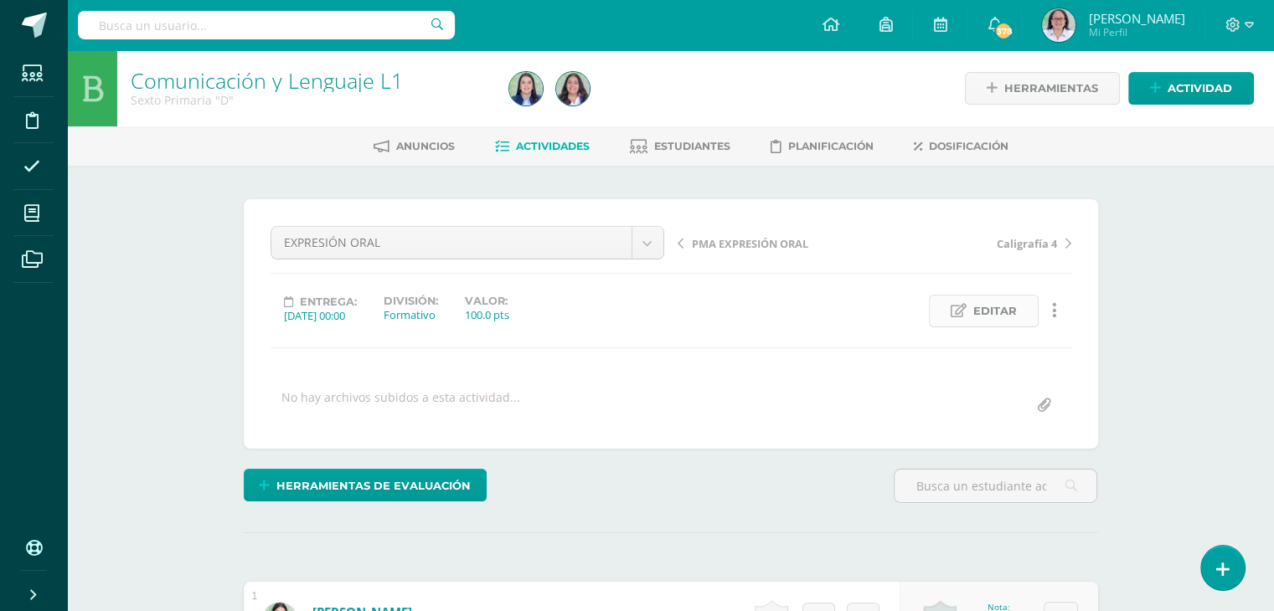
click at [1012, 311] on span "Editar" at bounding box center [995, 311] width 44 height 31
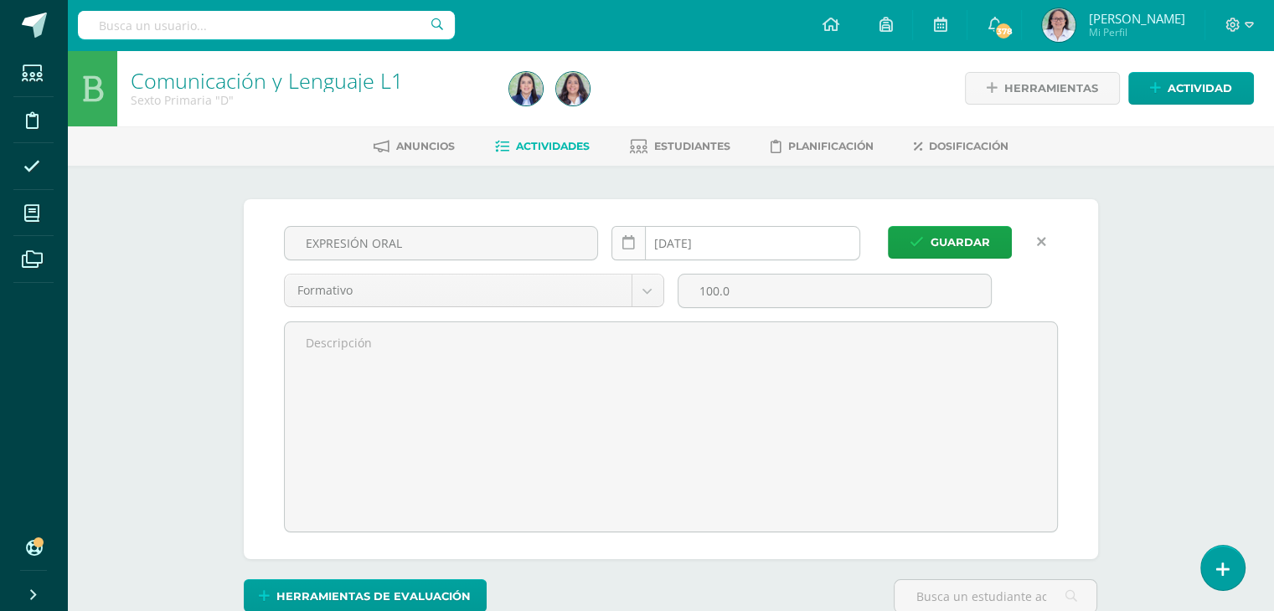
click at [616, 246] on link at bounding box center [628, 243] width 34 height 34
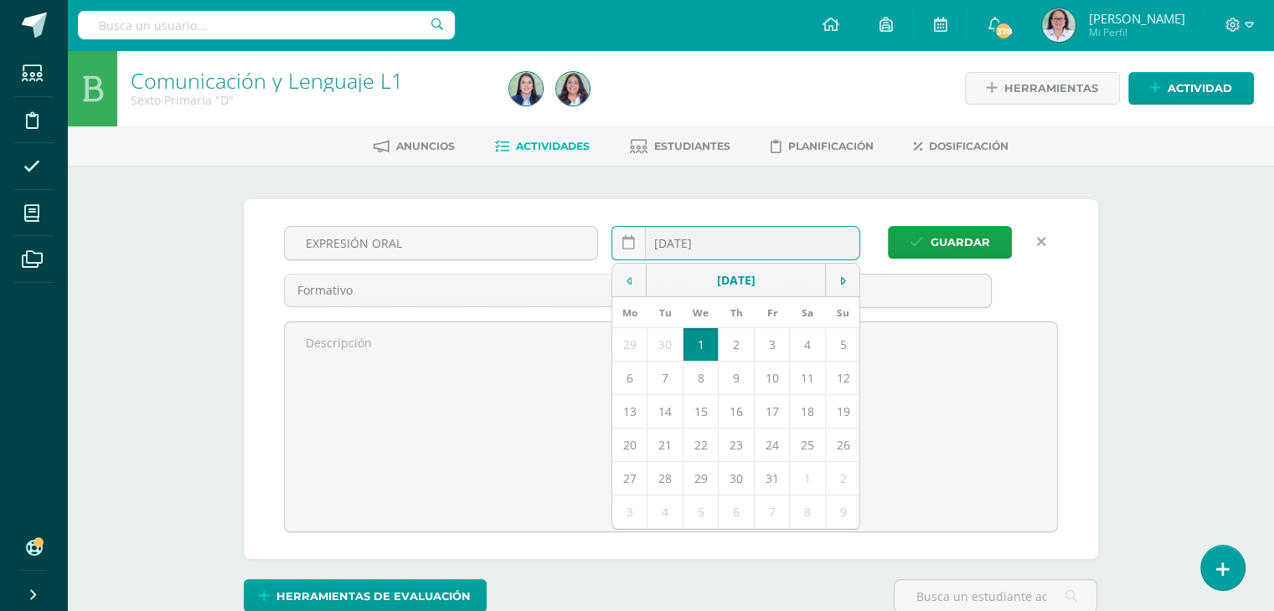
click at [624, 276] on td at bounding box center [629, 280] width 34 height 33
click at [623, 346] on td "1" at bounding box center [629, 343] width 35 height 33
type input "2025-09-01"
click at [952, 245] on span "Guardar" at bounding box center [959, 242] width 59 height 31
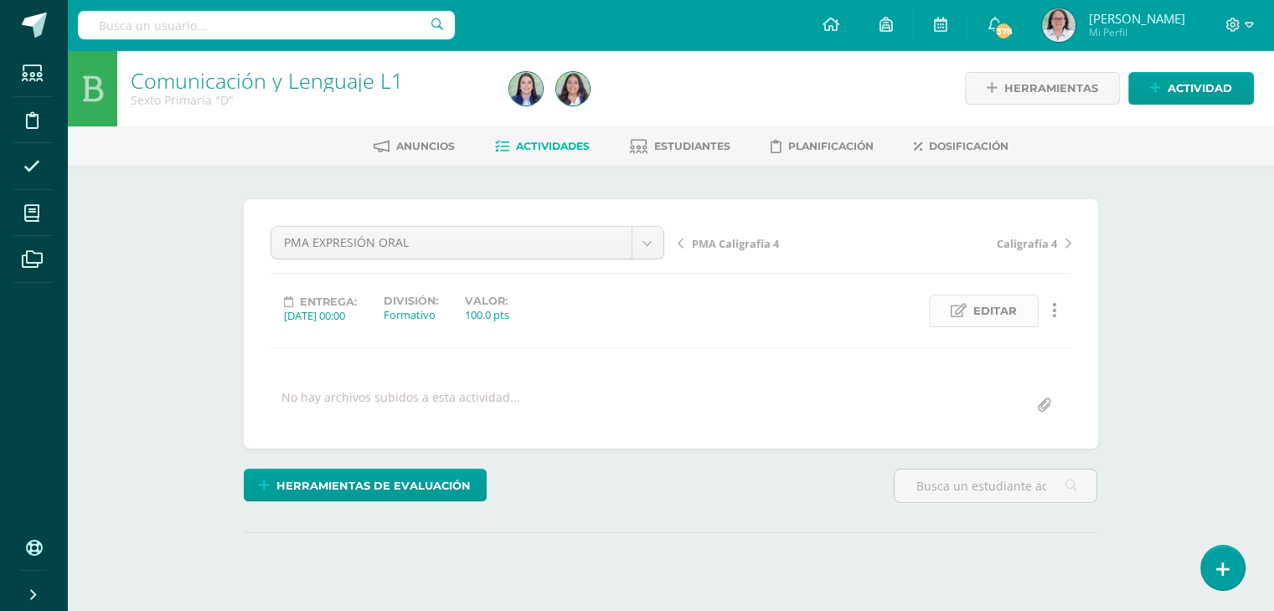
click at [985, 316] on span "Editar" at bounding box center [995, 311] width 44 height 31
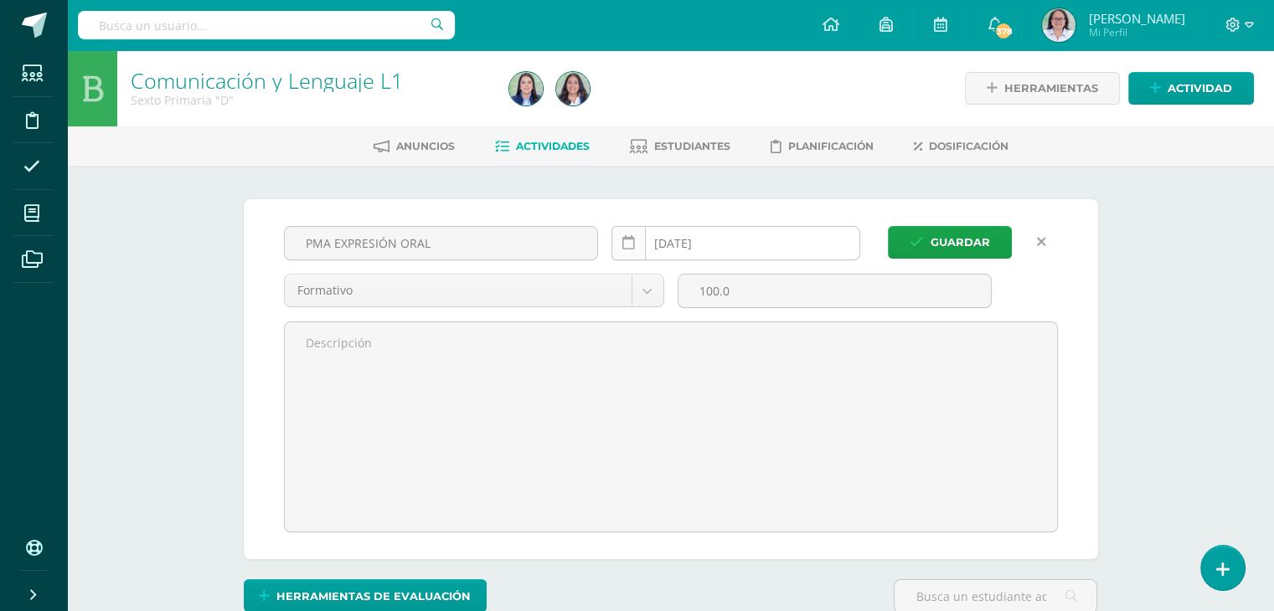
click at [621, 238] on link at bounding box center [628, 243] width 34 height 34
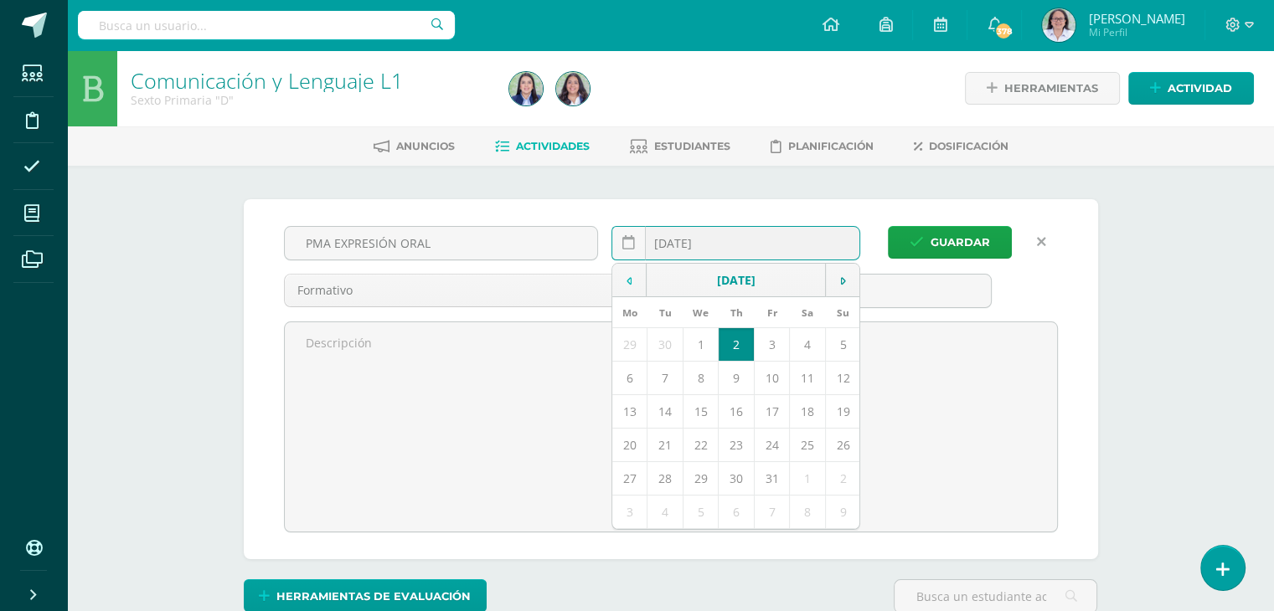
click at [629, 270] on td at bounding box center [629, 280] width 34 height 33
click at [661, 342] on td "2" at bounding box center [664, 343] width 35 height 33
type input "2025-09-02"
click at [943, 242] on span "Guardar" at bounding box center [959, 242] width 59 height 31
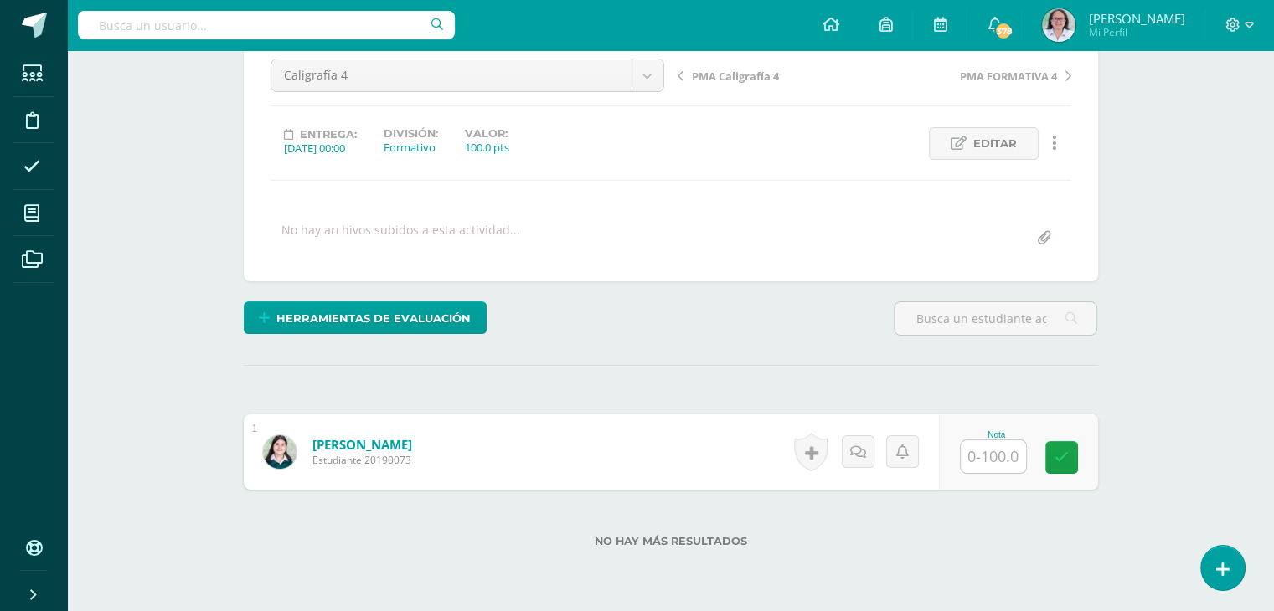
scroll to position [167, 0]
click at [1002, 460] on input "text" at bounding box center [992, 456] width 65 height 33
type input "89"
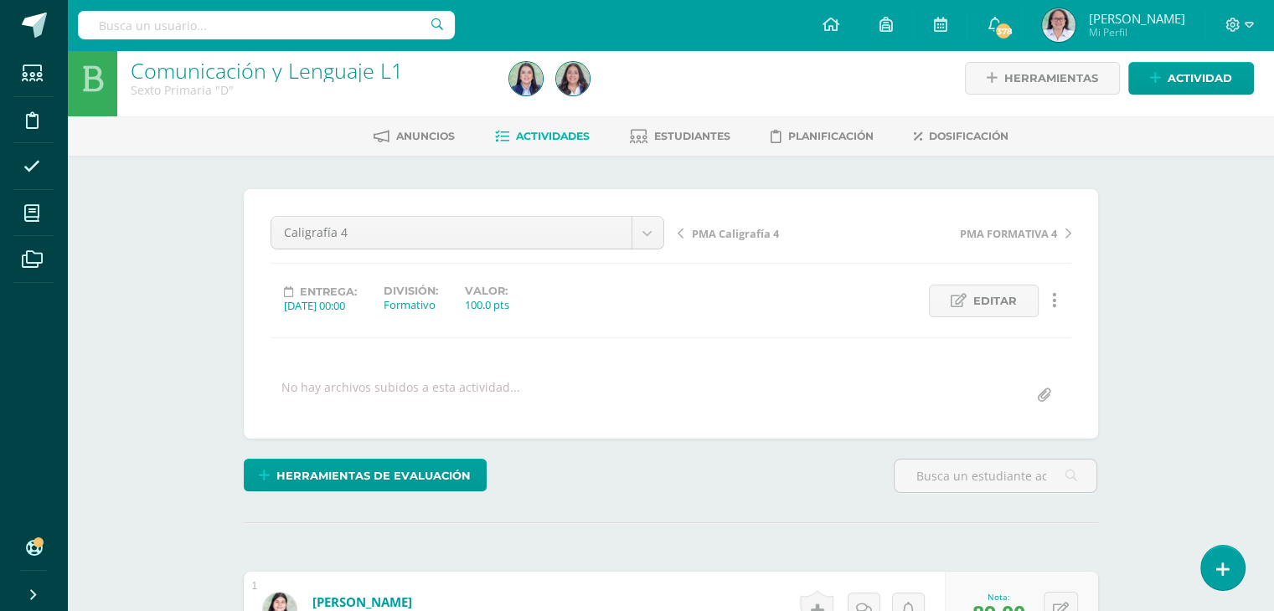
scroll to position [0, 0]
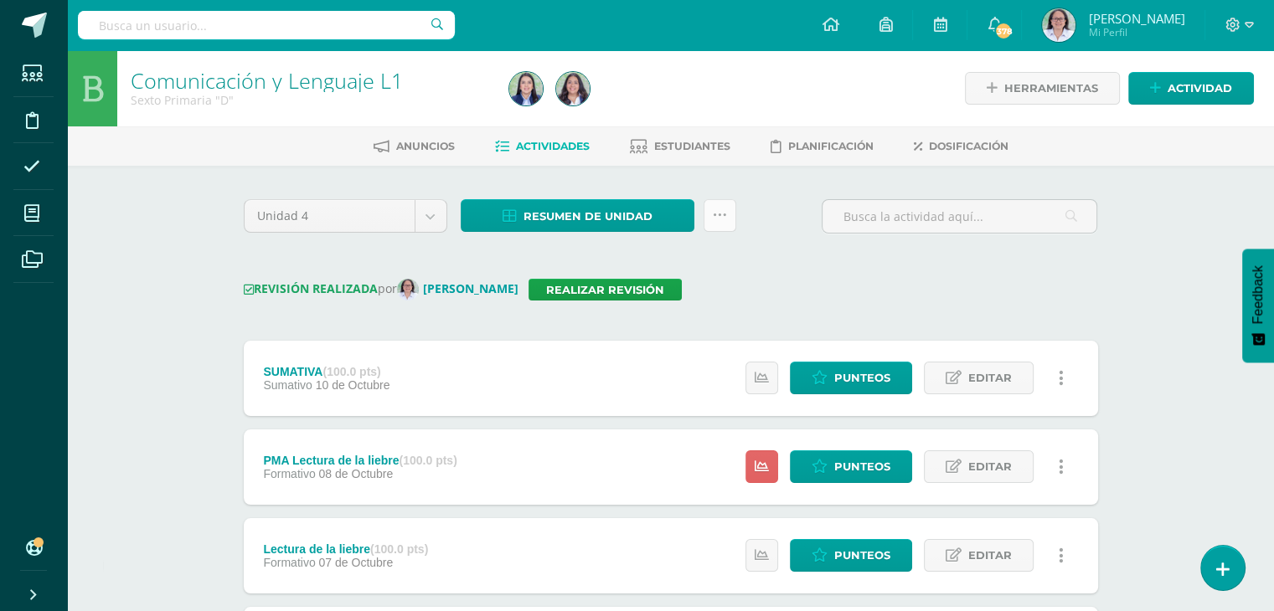
click at [720, 219] on icon at bounding box center [720, 216] width 14 height 14
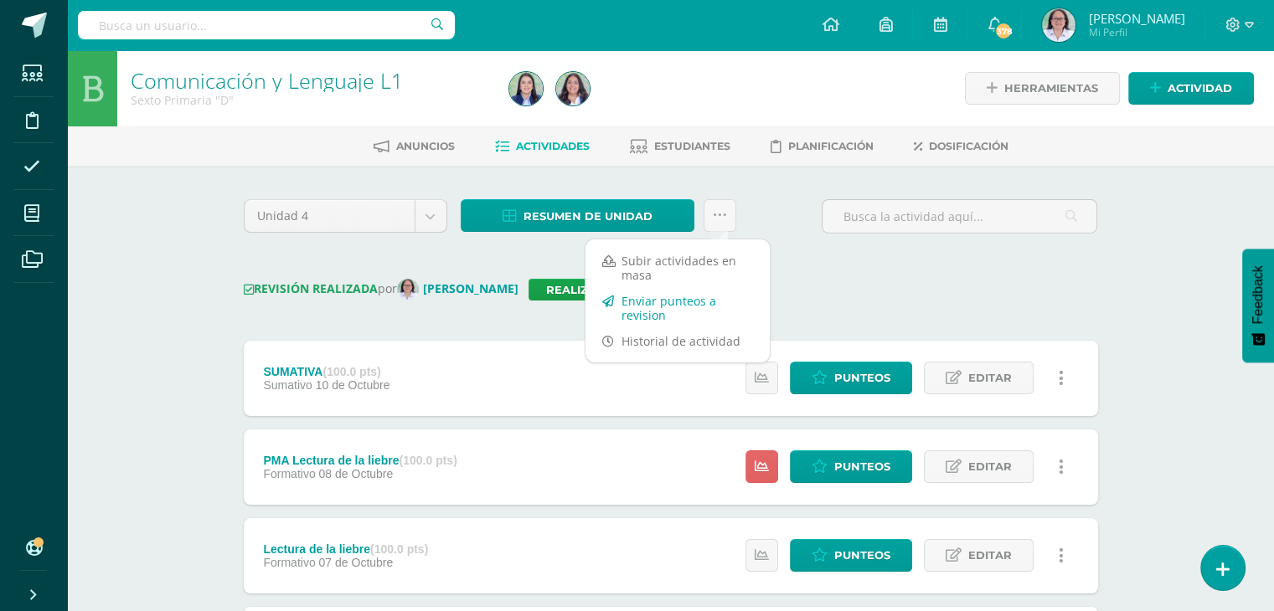
click at [637, 312] on link "Enviar punteos a revision" at bounding box center [677, 308] width 184 height 40
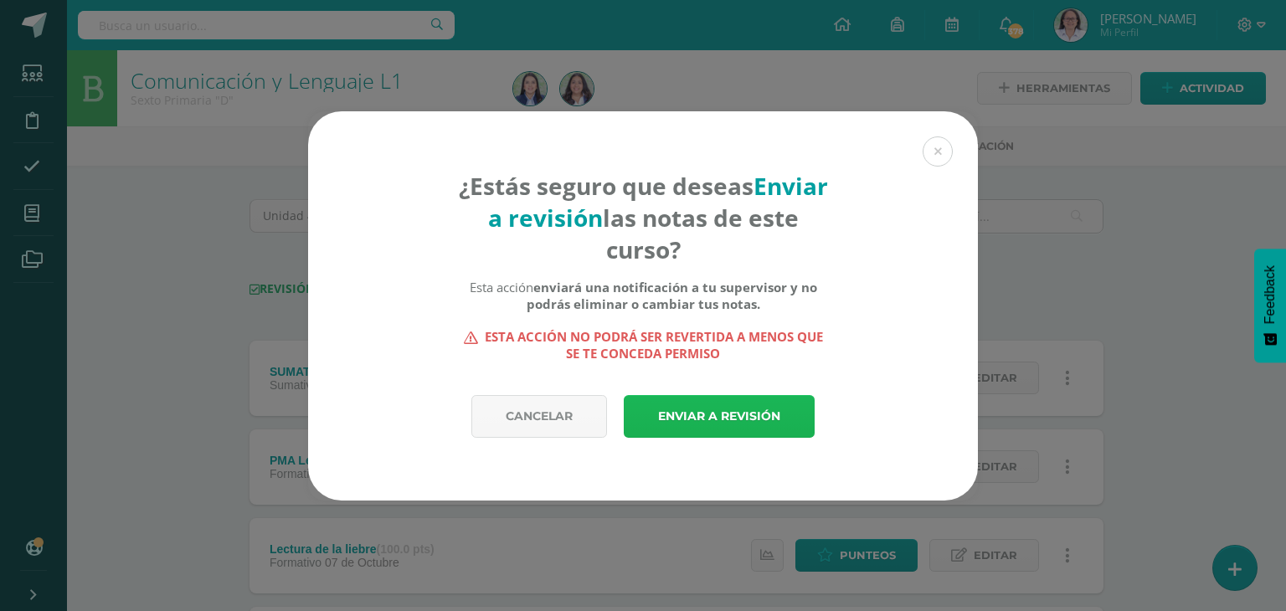
click at [713, 415] on link "Enviar a revisión" at bounding box center [719, 416] width 191 height 43
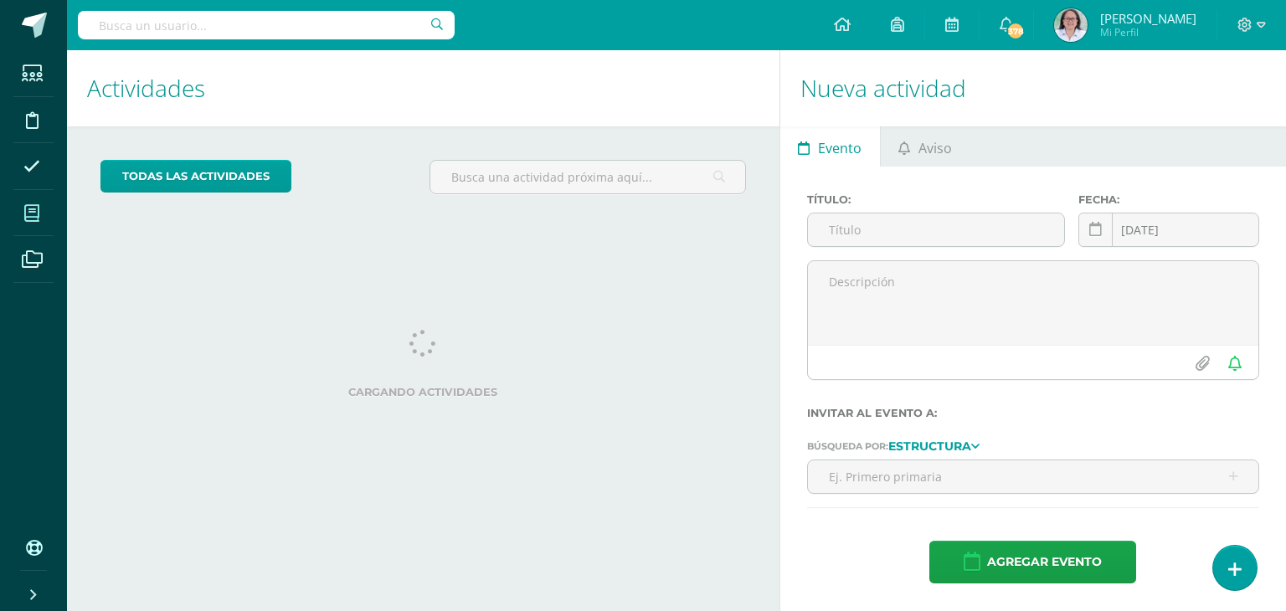
click at [27, 218] on icon at bounding box center [31, 213] width 15 height 17
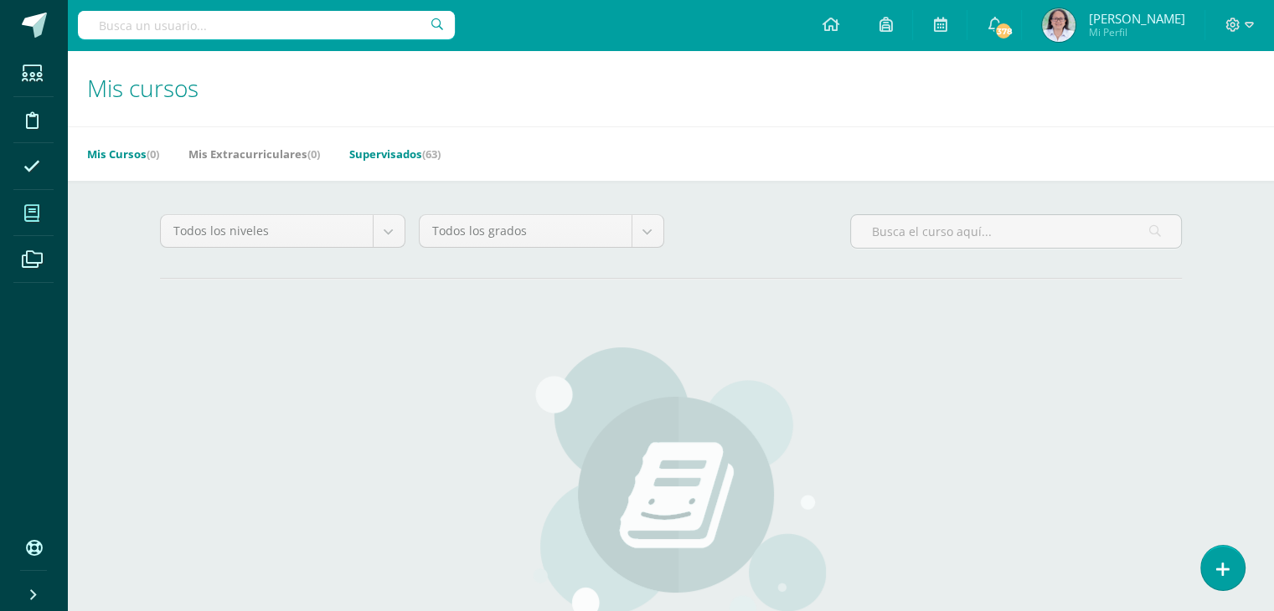
click at [400, 150] on link "Supervisados (63)" at bounding box center [394, 154] width 91 height 27
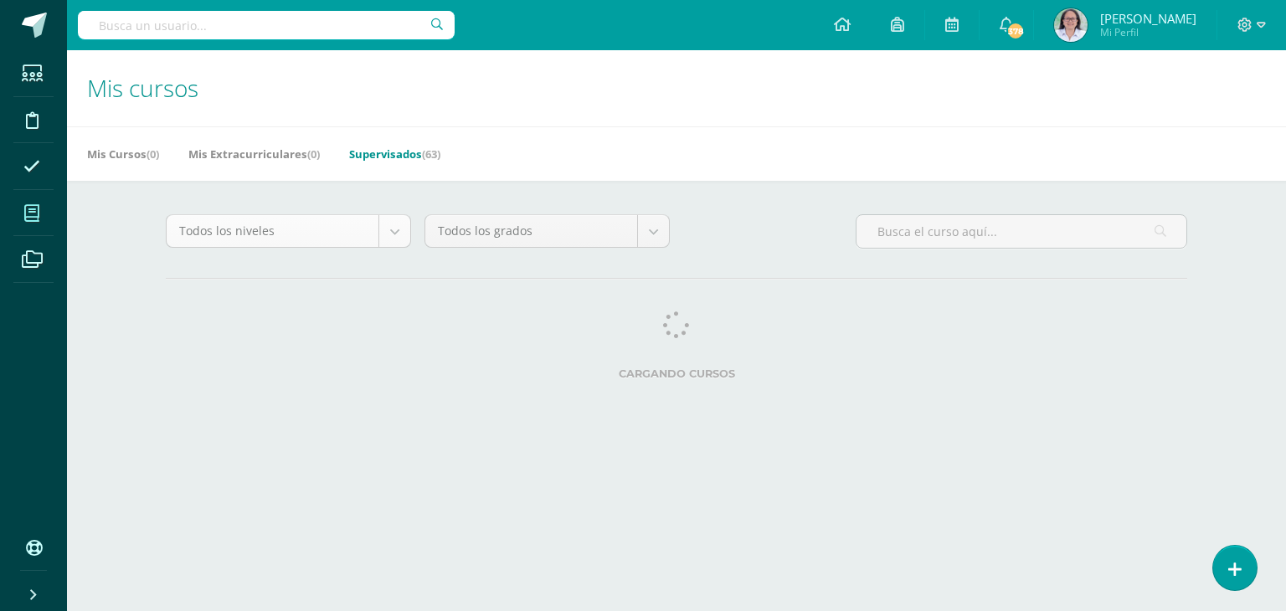
click at [399, 235] on body "Estudiantes Disciplina Asistencia Mis cursos Archivos Soporte Ayuda Reportar un…" at bounding box center [643, 210] width 1286 height 420
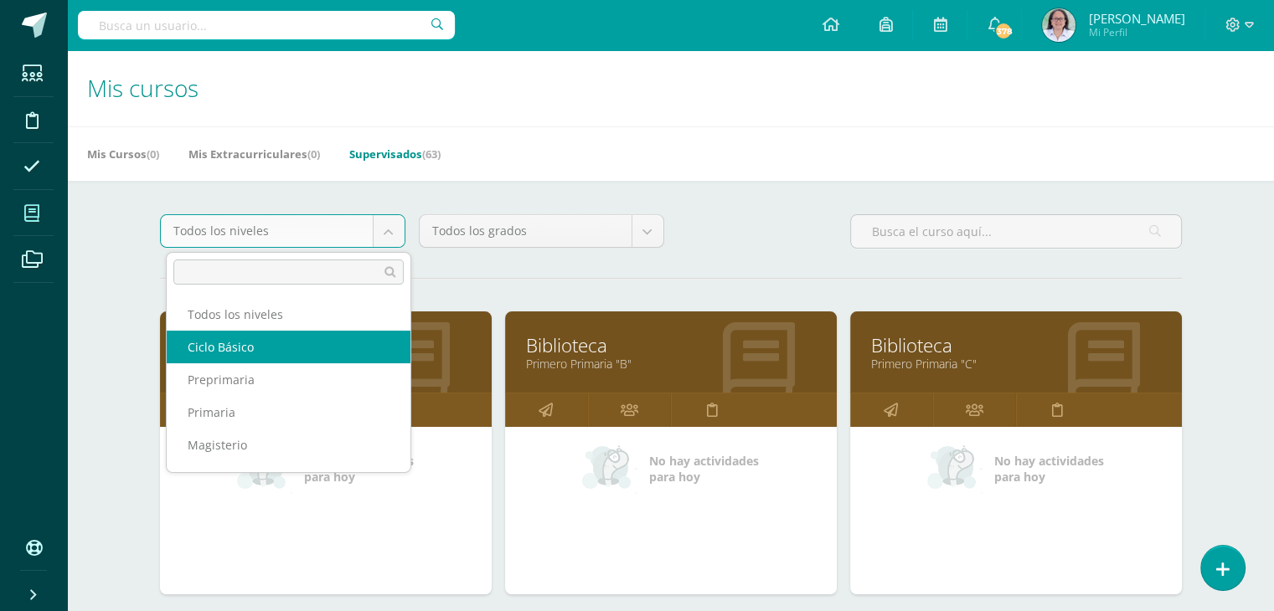
select select "7"
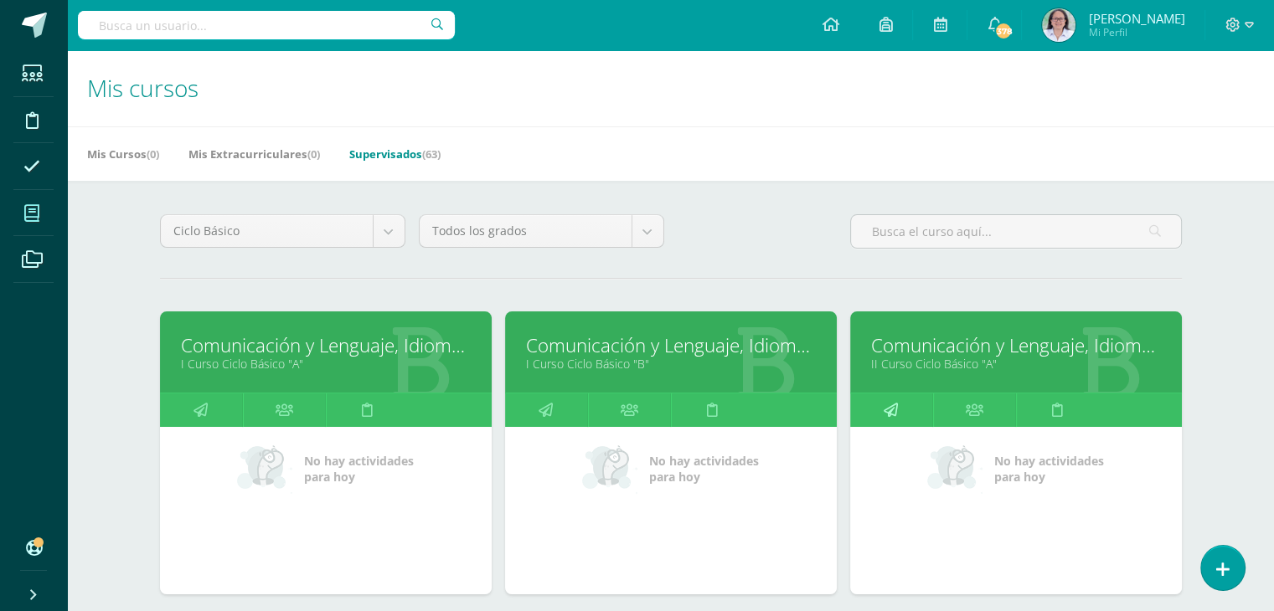
click at [884, 406] on icon at bounding box center [890, 410] width 14 height 33
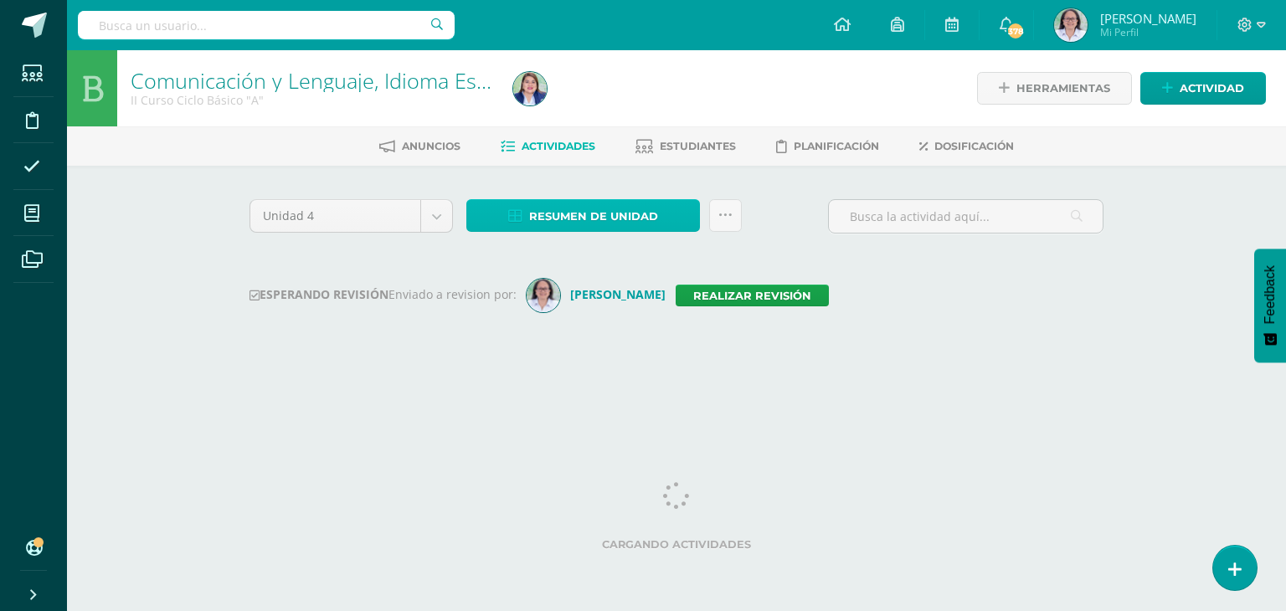
click at [571, 215] on span "Resumen de unidad" at bounding box center [593, 216] width 129 height 31
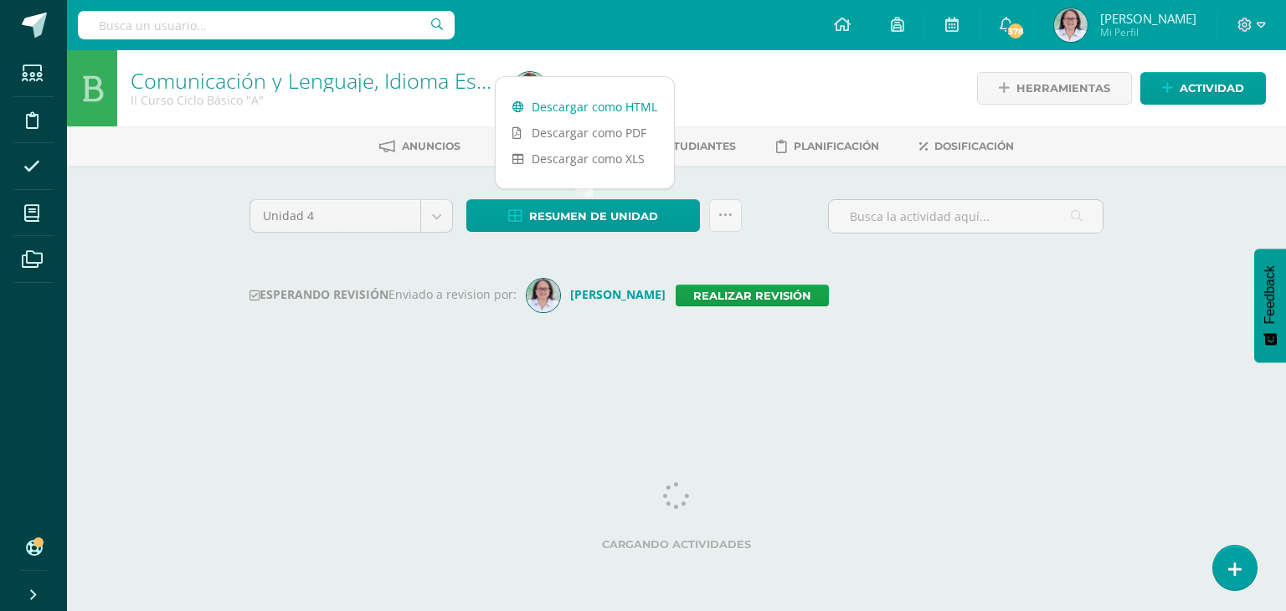
click at [569, 110] on link "Descargar como HTML" at bounding box center [585, 107] width 178 height 26
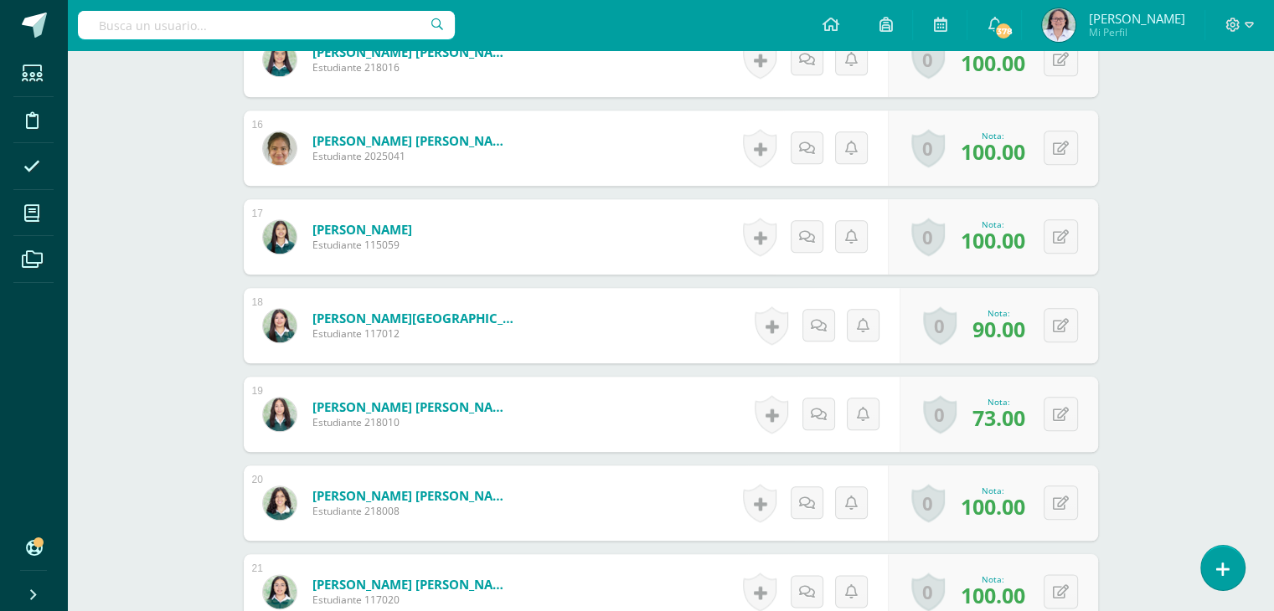
scroll to position [1844, 0]
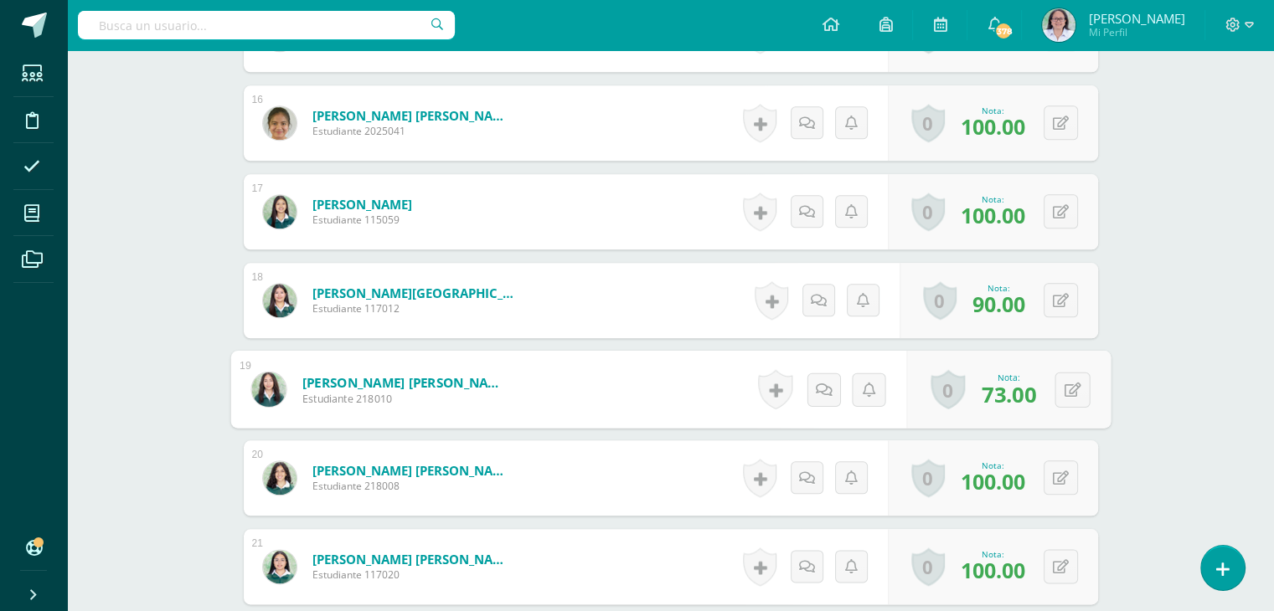
click at [278, 391] on img at bounding box center [268, 389] width 34 height 34
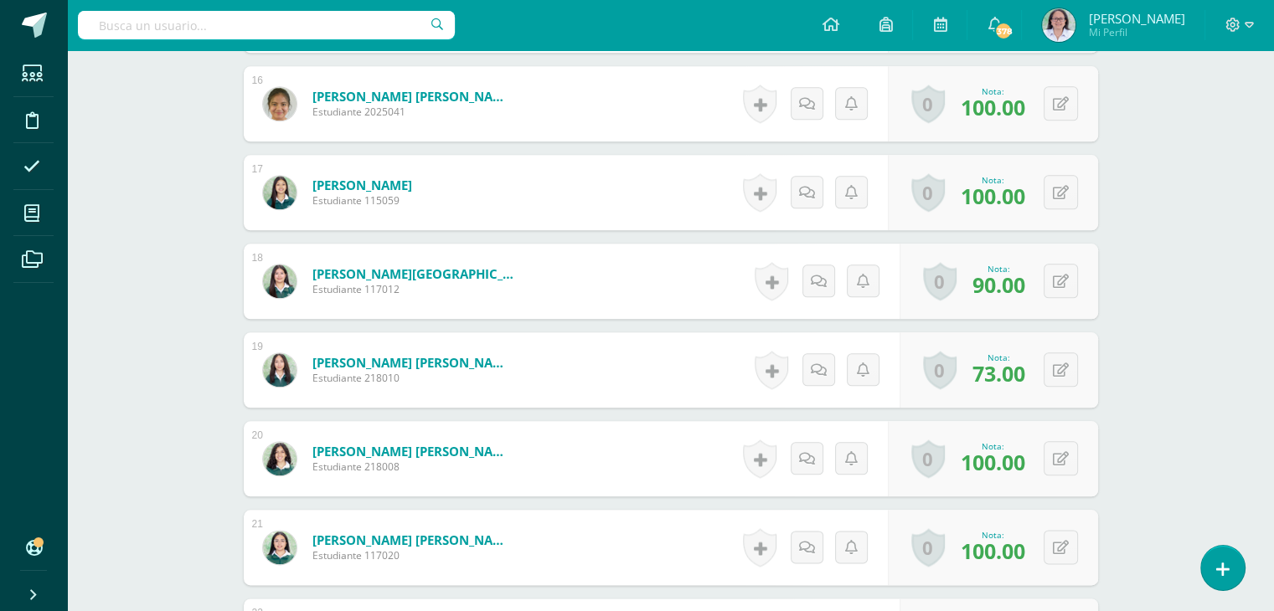
scroll to position [1884, 0]
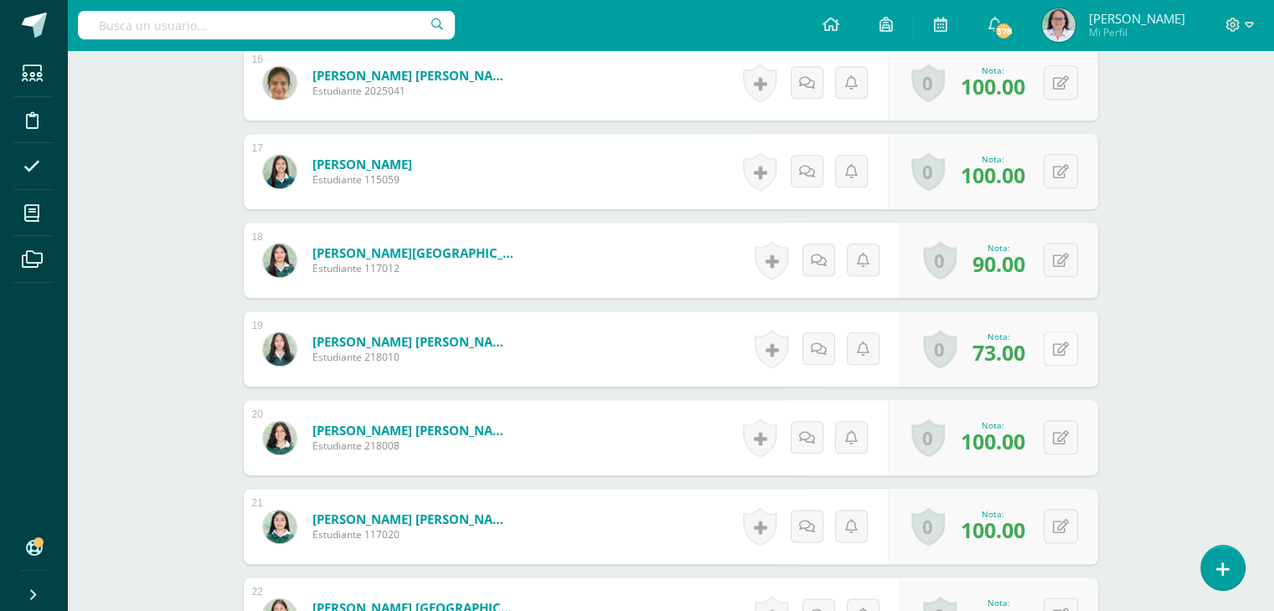
click at [1063, 353] on icon at bounding box center [1061, 349] width 16 height 14
type input "100"
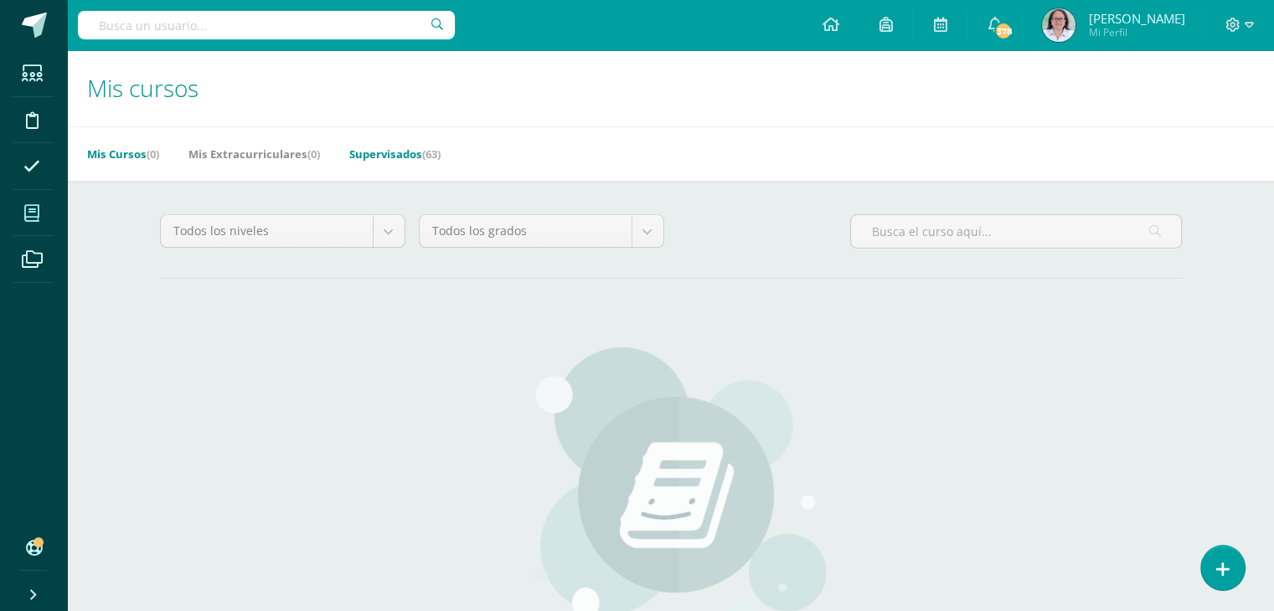
click at [392, 159] on link "Supervisados (63)" at bounding box center [394, 154] width 91 height 27
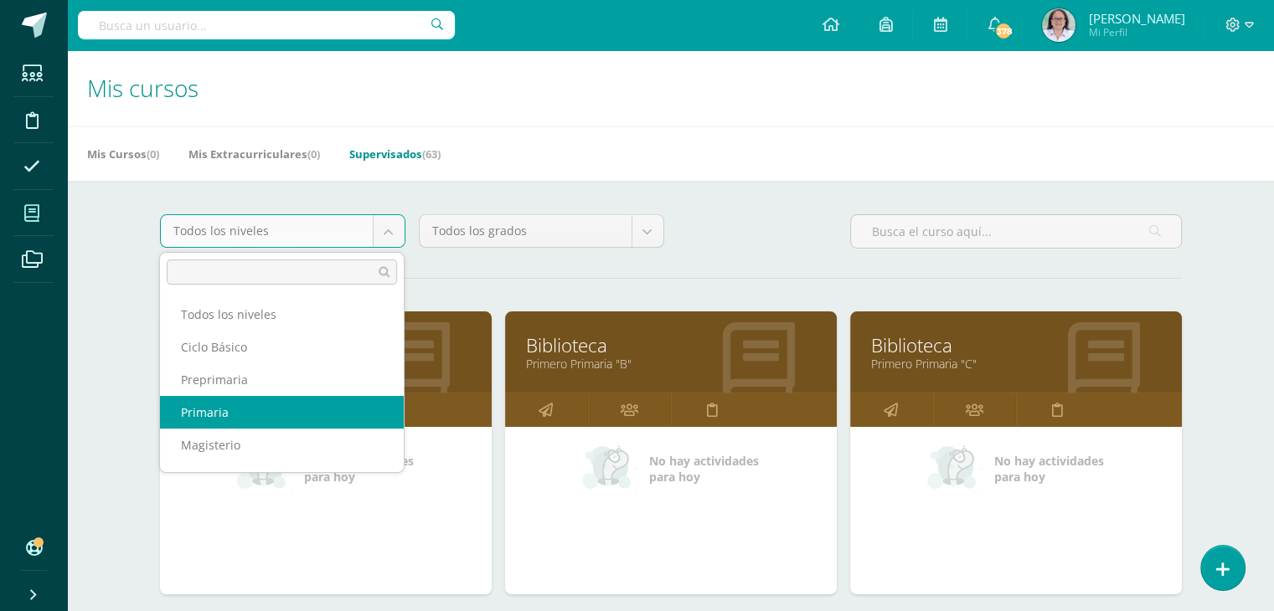
select select "6"
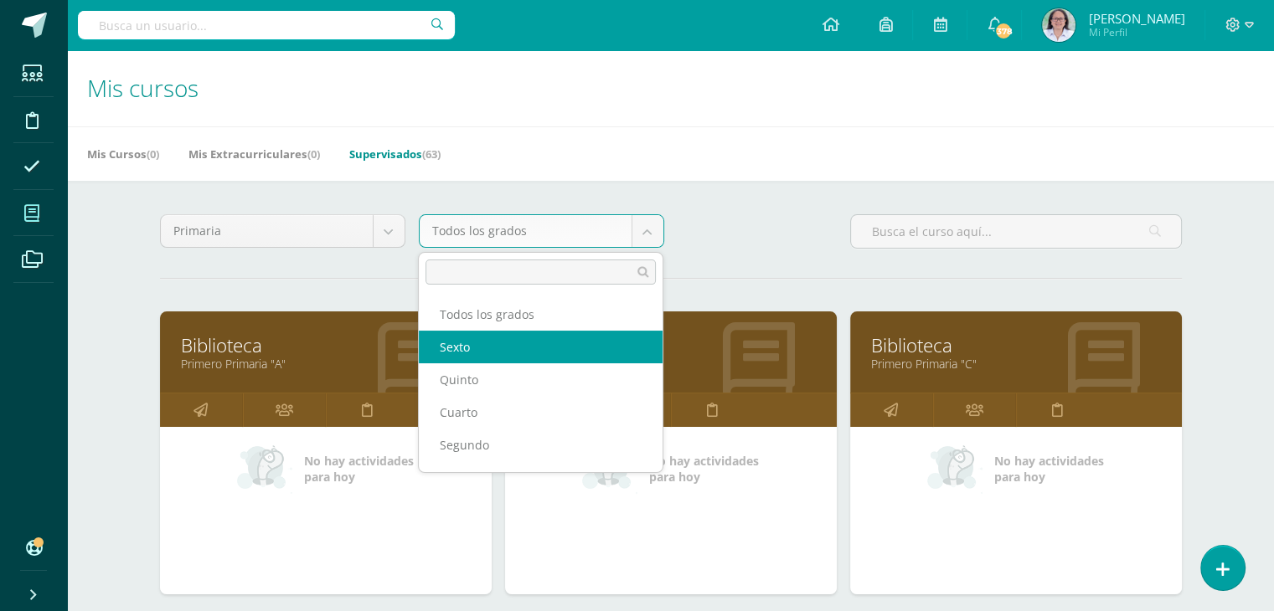
select select "17"
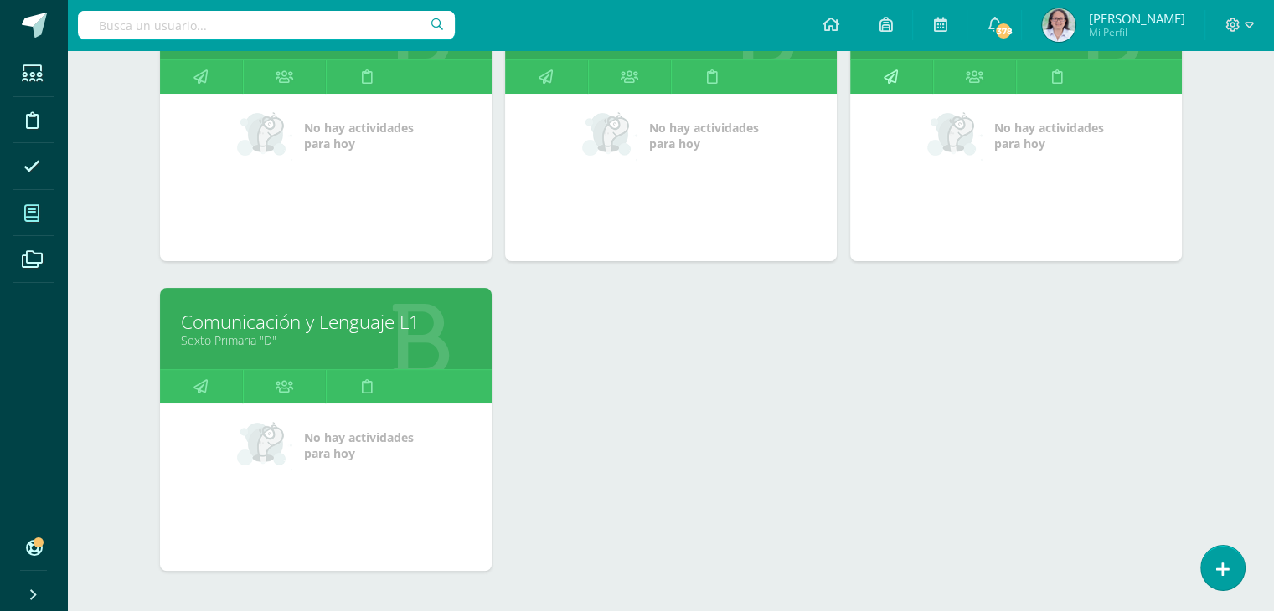
scroll to position [335, 0]
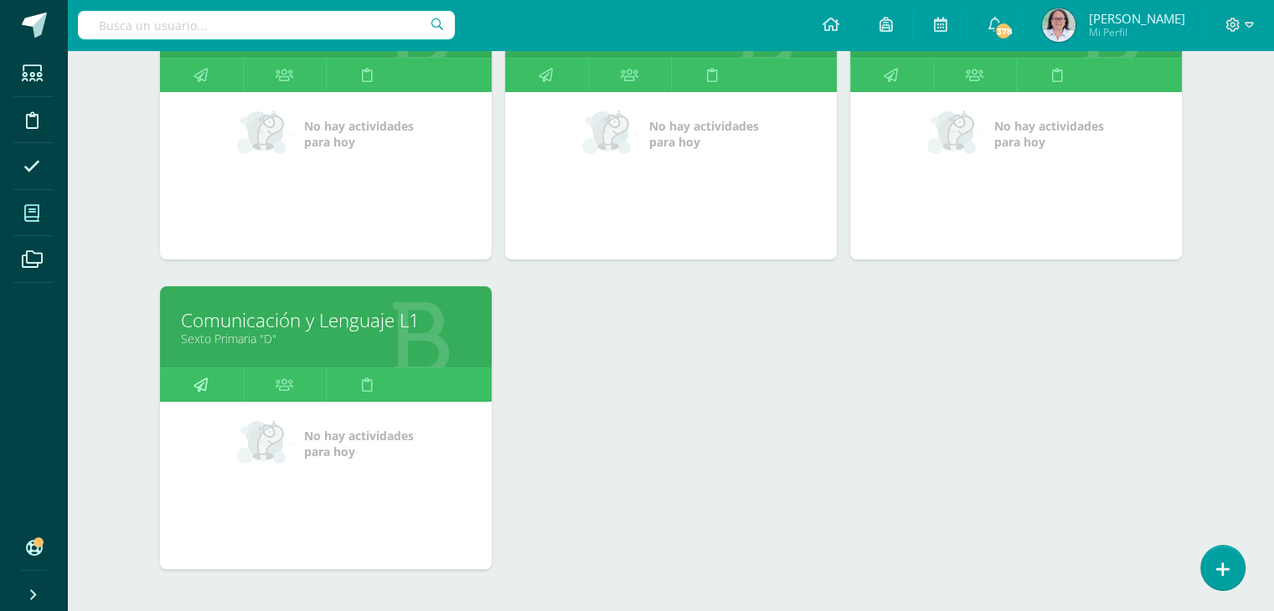
click at [202, 386] on icon at bounding box center [200, 384] width 14 height 33
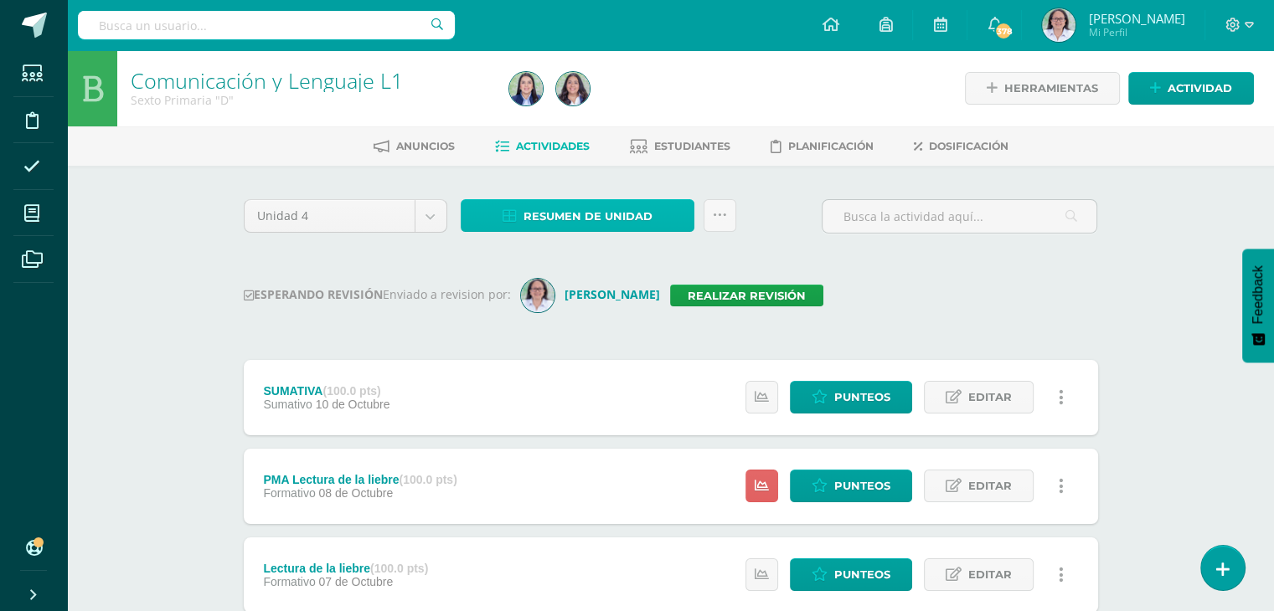
click at [582, 220] on span "Resumen de unidad" at bounding box center [587, 216] width 129 height 31
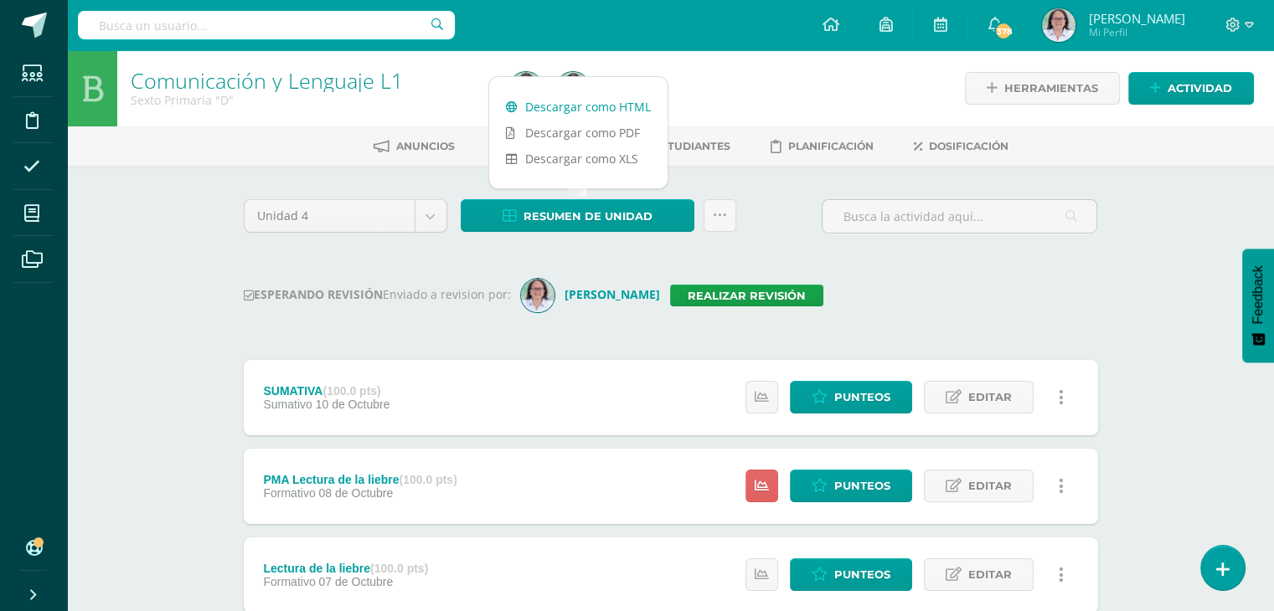
click at [589, 108] on link "Descargar como HTML" at bounding box center [578, 107] width 178 height 26
